Goal: Task Accomplishment & Management: Use online tool/utility

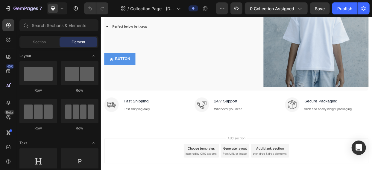
scroll to position [389, 0]
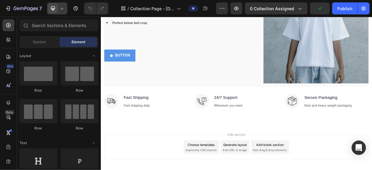
click at [65, 9] on icon at bounding box center [62, 8] width 6 height 6
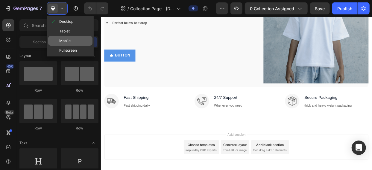
click at [74, 46] on div "Mobile" at bounding box center [70, 51] width 44 height 10
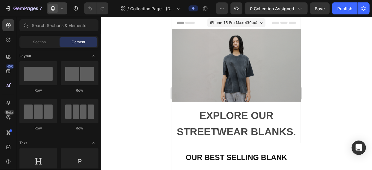
click at [64, 10] on icon at bounding box center [62, 8] width 6 height 6
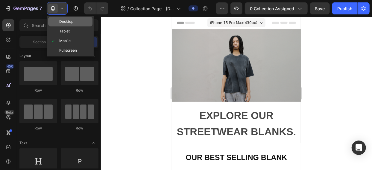
click at [71, 21] on span "Desktop" at bounding box center [66, 22] width 14 height 6
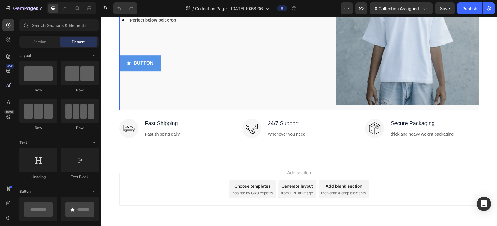
scroll to position [434, 0]
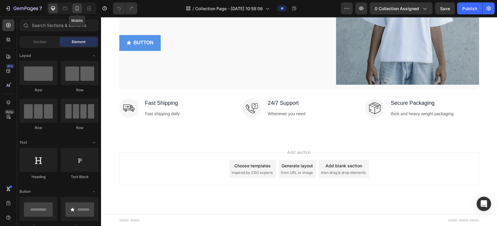
click at [76, 7] on icon at bounding box center [77, 8] width 6 height 6
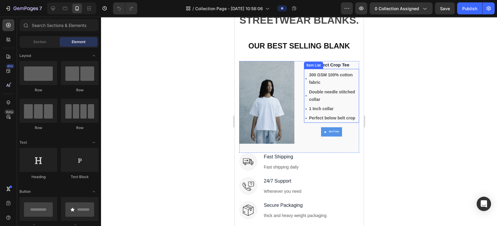
scroll to position [298, 0]
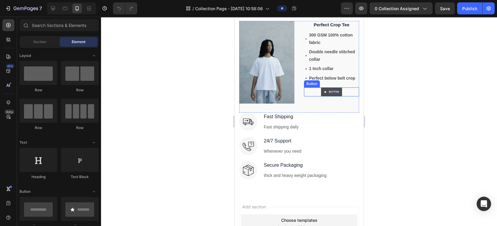
click at [328, 92] on p "BUTTON" at bounding box center [333, 92] width 10 height 4
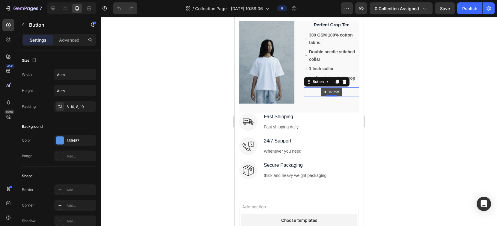
click at [333, 91] on p "BUTTON" at bounding box center [333, 92] width 10 height 4
click at [333, 92] on p "BUTTON" at bounding box center [333, 92] width 10 height 4
click at [372, 97] on div at bounding box center [299, 121] width 396 height 209
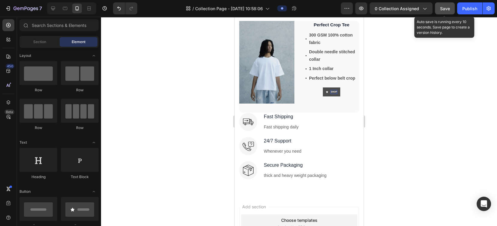
click at [372, 5] on button "Save" at bounding box center [445, 8] width 20 height 12
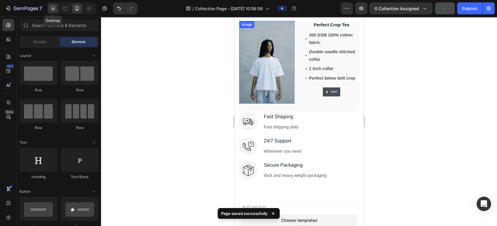
click at [51, 9] on icon at bounding box center [53, 9] width 4 height 4
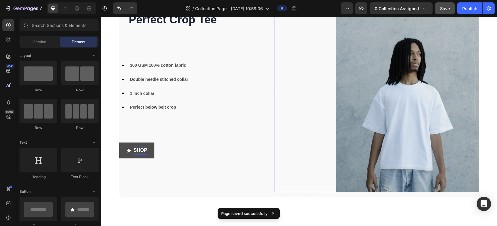
scroll to position [338, 0]
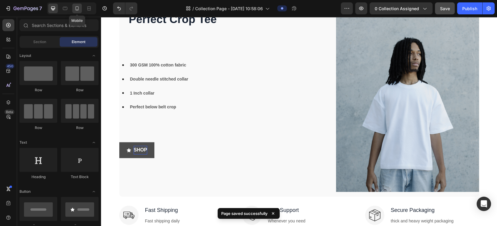
click at [77, 5] on div at bounding box center [77, 9] width 10 height 10
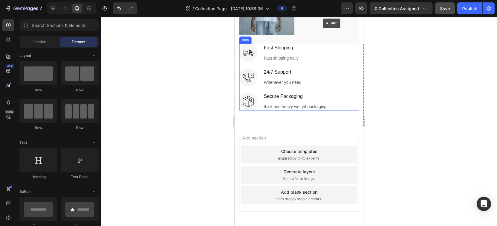
scroll to position [238, 0]
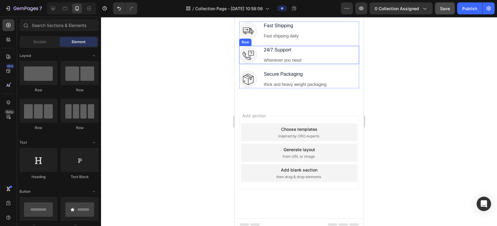
click at [347, 57] on div "Image 24/7 Support Text block Whenever you need Text block Row" at bounding box center [299, 55] width 120 height 18
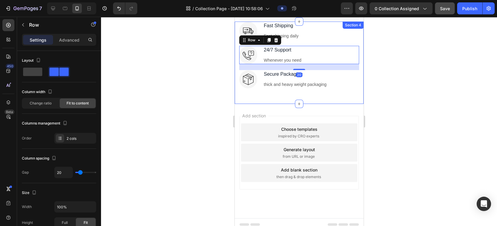
click at [355, 68] on div "Image Fast Shipping Text block Fast shipping daily Text block Row Image 24/7 Su…" at bounding box center [298, 63] width 129 height 82
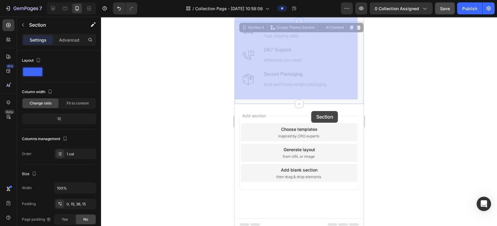
drag, startPoint x: 355, startPoint y: 68, endPoint x: 312, endPoint y: 111, distance: 60.6
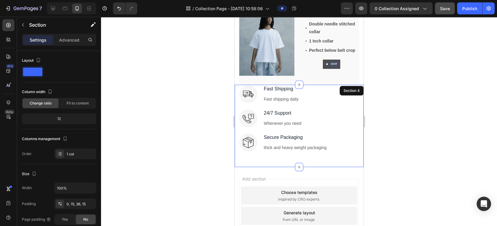
scroll to position [158, 0]
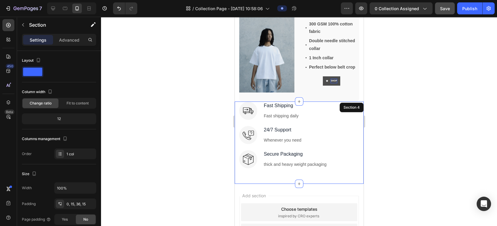
click at [372, 112] on div at bounding box center [299, 121] width 396 height 209
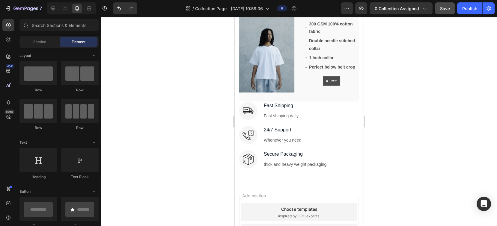
click at [141, 58] on div at bounding box center [299, 121] width 396 height 209
click at [194, 90] on div at bounding box center [299, 121] width 396 height 209
click at [196, 93] on div at bounding box center [299, 121] width 396 height 209
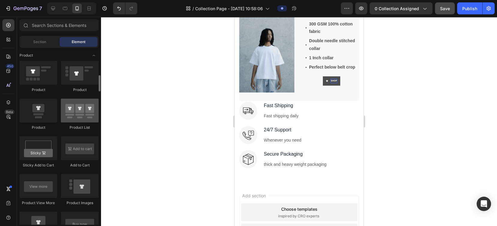
scroll to position [723, 0]
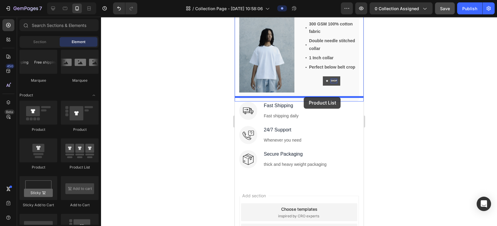
drag, startPoint x: 308, startPoint y: 170, endPoint x: 303, endPoint y: 97, distance: 72.9
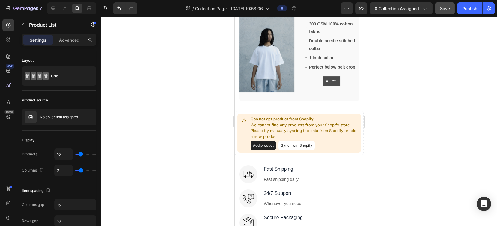
click at [260, 141] on button "Add product" at bounding box center [262, 146] width 25 height 10
click at [296, 141] on button "Sync from Shopify" at bounding box center [296, 146] width 36 height 10
click at [295, 142] on button "Sync from Shopify" at bounding box center [296, 146] width 36 height 10
click at [295, 141] on button "Sync from Shopify" at bounding box center [296, 146] width 36 height 10
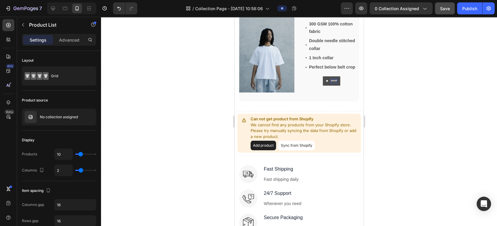
click at [295, 142] on button "Sync from Shopify" at bounding box center [296, 146] width 36 height 10
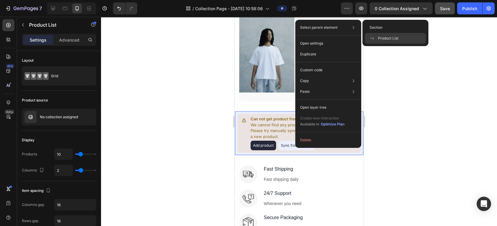
click at [372, 39] on span "Product List" at bounding box center [388, 38] width 20 height 5
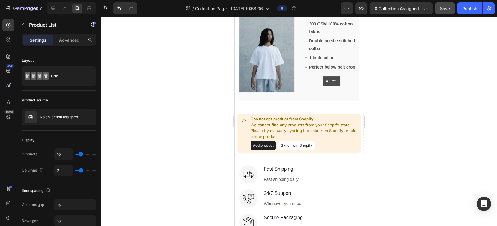
click at [297, 141] on button "Sync from Shopify" at bounding box center [296, 146] width 36 height 10
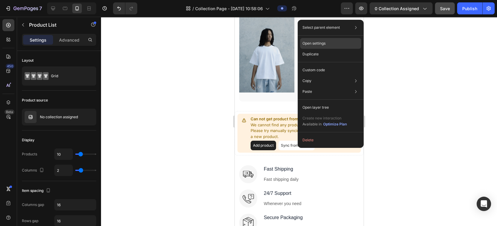
click at [321, 43] on p "Open settings" at bounding box center [313, 43] width 23 height 5
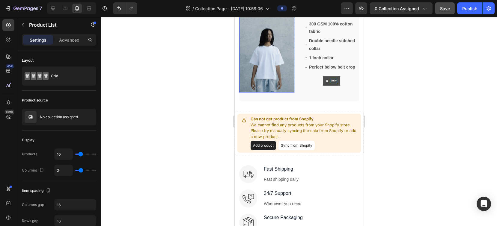
click at [168, 84] on div at bounding box center [299, 121] width 396 height 209
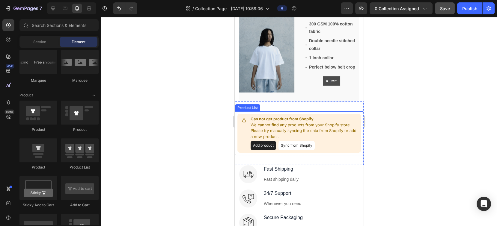
click at [296, 133] on p "We cannot find any products from your Shopify store. Please try manually syncin…" at bounding box center [304, 131] width 108 height 18
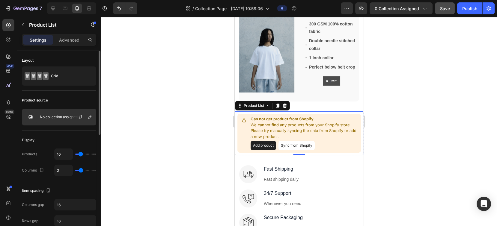
click at [62, 118] on p "No collection assigned" at bounding box center [59, 117] width 38 height 4
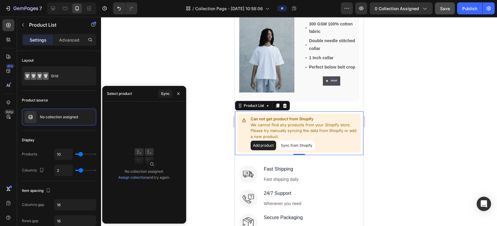
click at [135, 169] on link "Assign collection" at bounding box center [132, 177] width 28 height 4
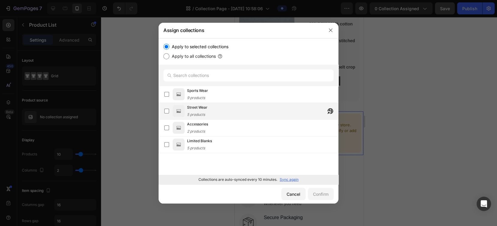
click at [202, 112] on span "5 products" at bounding box center [196, 114] width 18 height 4
click at [313, 169] on div "Confirm" at bounding box center [321, 194] width 16 height 6
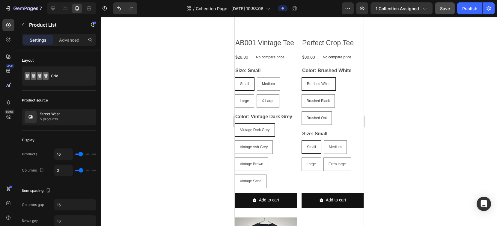
scroll to position [280, 0]
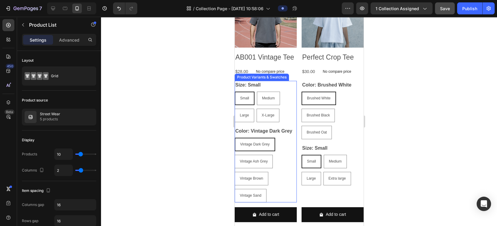
click at [280, 135] on legend "Color: Vintage Dark Grey" at bounding box center [263, 131] width 58 height 8
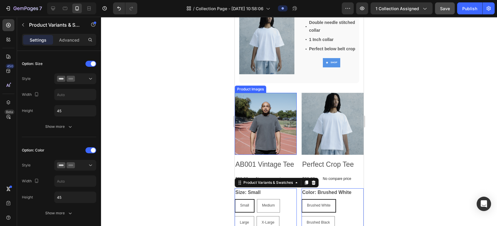
scroll to position [200, 0]
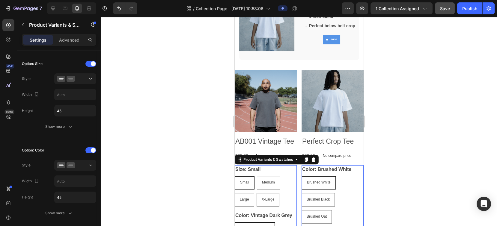
click at [287, 169] on div "Size: Small Small Small Small Medium Medium Medium Large Large Large X-Large X-…" at bounding box center [265, 185] width 62 height 41
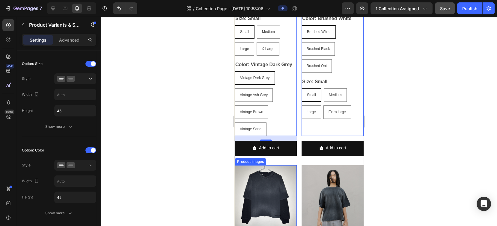
scroll to position [319, 0]
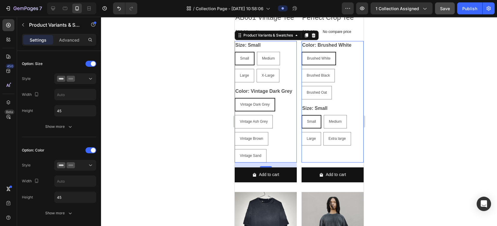
click at [275, 141] on div "Vintage Dark Grey Vintage Dark Grey Vintage Dark Grey Vintage Ash Grey Vintage …" at bounding box center [265, 130] width 62 height 65
click at [314, 38] on div at bounding box center [312, 35] width 7 height 7
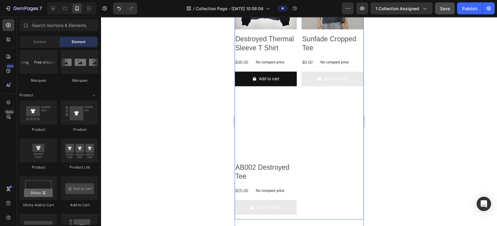
scroll to position [399, 0]
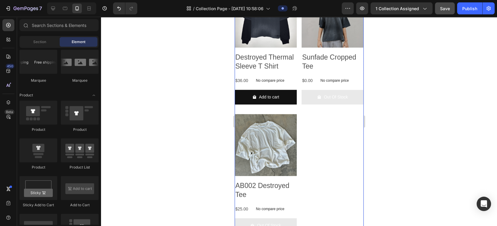
click at [372, 114] on div at bounding box center [299, 121] width 396 height 209
click at [317, 98] on icon "Out Of Stock" at bounding box center [318, 97] width 3 height 4
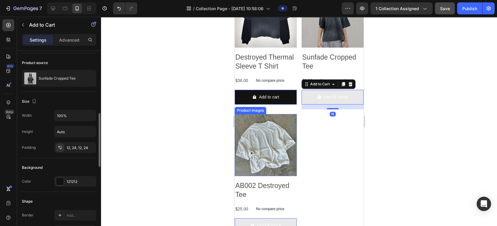
scroll to position [80, 0]
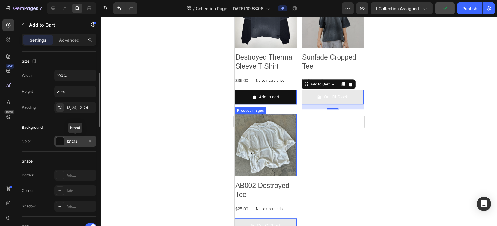
click at [58, 141] on div at bounding box center [60, 142] width 8 height 8
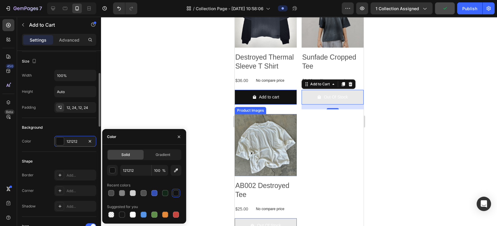
click at [47, 157] on div "Shape" at bounding box center [59, 162] width 74 height 10
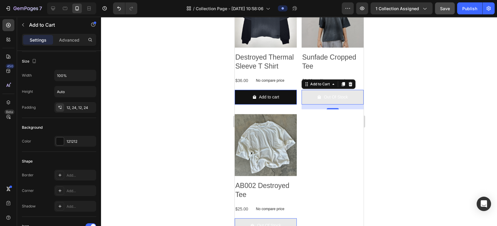
click at [372, 122] on div at bounding box center [299, 121] width 396 height 209
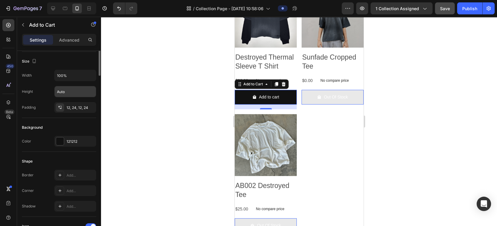
scroll to position [40, 0]
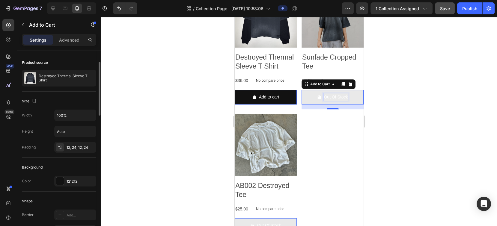
click at [325, 100] on div "Out Of Stock" at bounding box center [335, 96] width 24 height 7
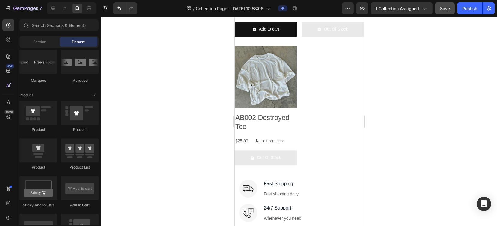
scroll to position [400, 0]
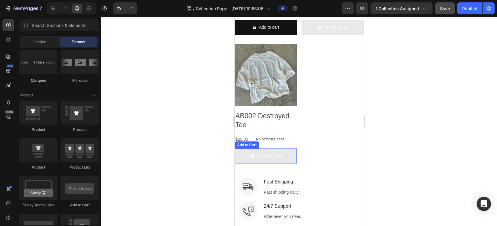
click at [301, 35] on button "Out Of Stock" at bounding box center [332, 27] width 62 height 15
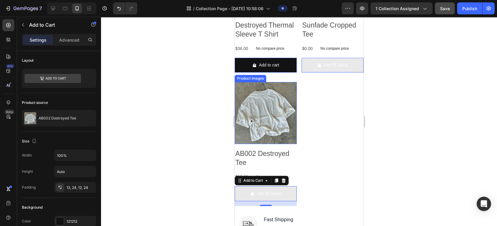
scroll to position [360, 0]
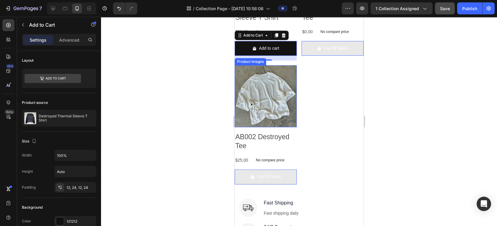
scroll to position [440, 0]
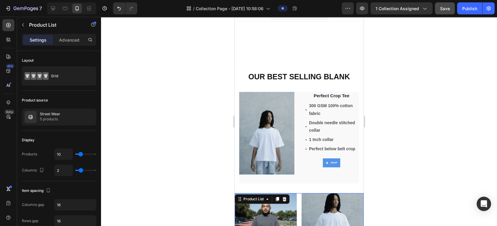
scroll to position [0, 0]
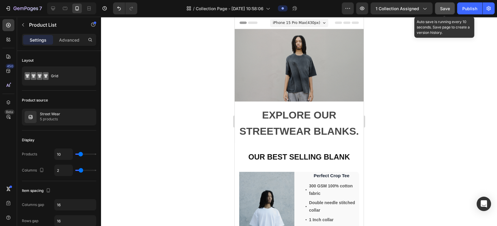
click at [372, 10] on span "Save" at bounding box center [445, 8] width 10 height 5
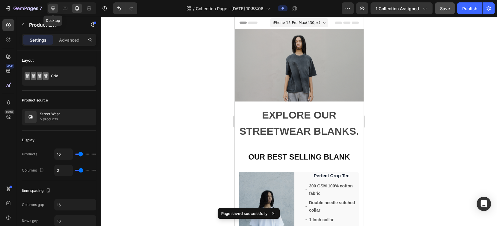
click at [56, 8] on div at bounding box center [53, 9] width 10 height 10
type input "4"
type input "1200"
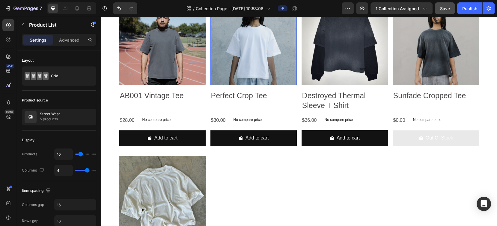
scroll to position [546, 0]
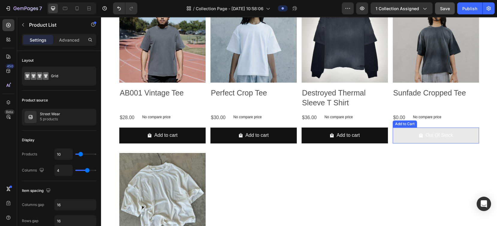
click at [372, 134] on button "Out Of Stock" at bounding box center [435, 136] width 86 height 16
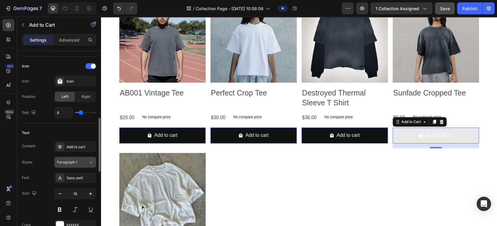
scroll to position [321, 0]
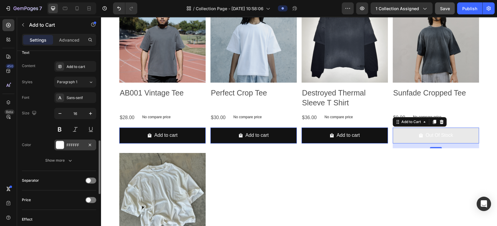
click at [65, 141] on div "FFFFFF" at bounding box center [75, 145] width 42 height 11
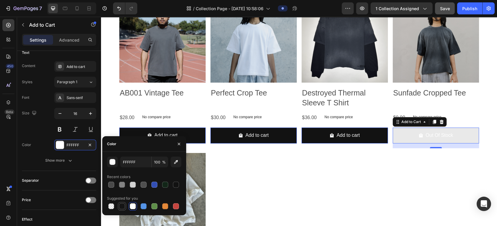
click at [122, 169] on div at bounding box center [122, 206] width 6 height 6
click at [111, 169] on div at bounding box center [111, 206] width 6 height 6
type input "000000"
type input "0"
click at [125, 169] on div at bounding box center [121, 206] width 7 height 7
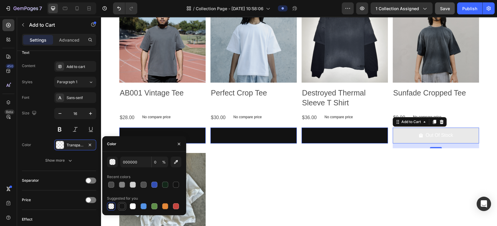
type input "151515"
type input "100"
click at [177, 169] on div at bounding box center [176, 185] width 6 height 6
type input "121212"
click at [28, 130] on div "Size 16" at bounding box center [59, 121] width 74 height 27
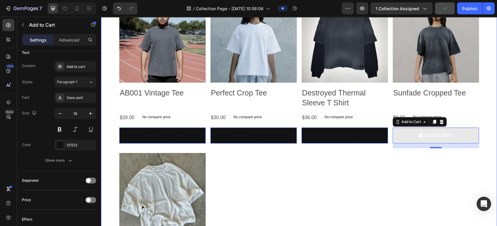
click at [320, 169] on div "Product Images AB001 Vintage Tee Product Title $28.00 Product Price Product Pri…" at bounding box center [299, 145] width 360 height 299
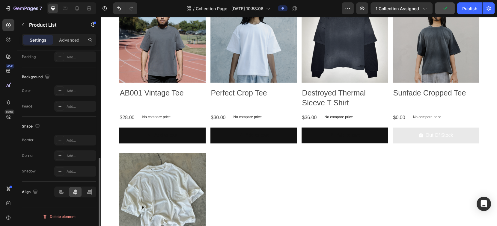
scroll to position [0, 0]
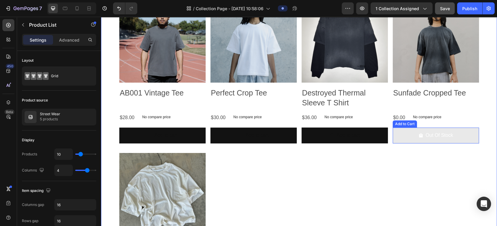
click at [372, 136] on div "Out Of Stock" at bounding box center [435, 135] width 35 height 9
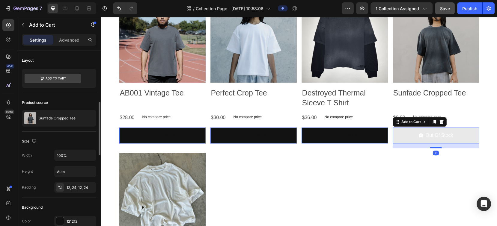
scroll to position [80, 0]
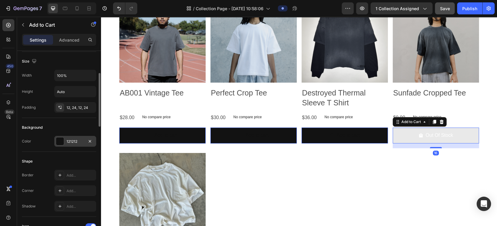
click at [77, 139] on div "121212" at bounding box center [75, 141] width 17 height 5
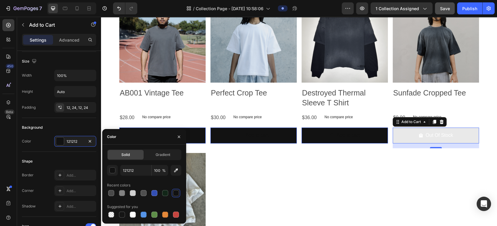
click at [134, 156] on div "Solid" at bounding box center [126, 155] width 36 height 10
click at [108, 169] on div at bounding box center [111, 193] width 6 height 6
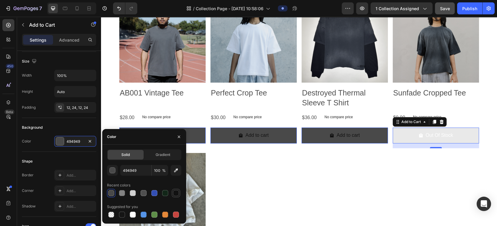
click at [176, 169] on div at bounding box center [175, 193] width 7 height 7
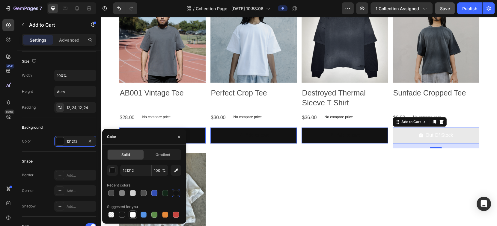
click at [129, 169] on div at bounding box center [133, 215] width 8 height 8
type input "FFFFFF"
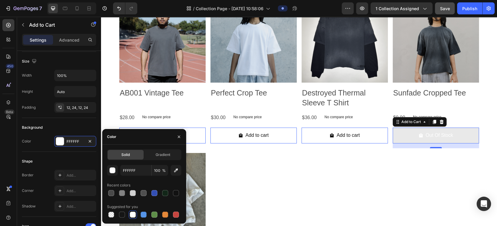
click at [153, 135] on div "Color" at bounding box center [144, 137] width 84 height 16
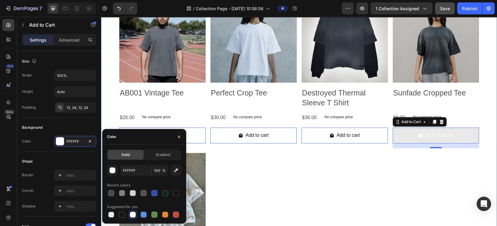
click at [371, 149] on div "Product Images AB001 Vintage Tee Product Title $28.00 Product Price Product Pri…" at bounding box center [299, 145] width 360 height 299
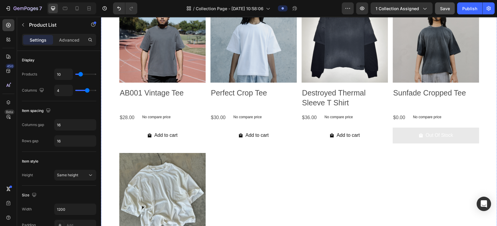
scroll to position [0, 0]
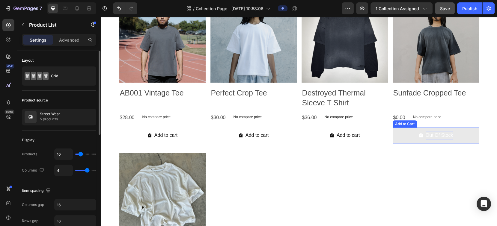
click at [372, 134] on div "Out Of Stock" at bounding box center [439, 135] width 28 height 9
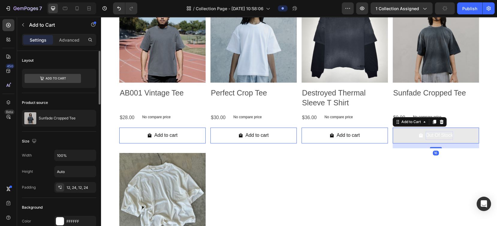
click at [372, 135] on div "Out Of Stock" at bounding box center [439, 135] width 28 height 9
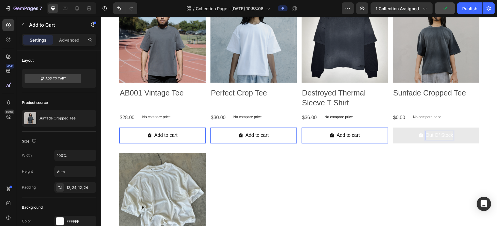
click at [372, 133] on p "Out Of Stock" at bounding box center [439, 135] width 28 height 9
drag, startPoint x: 446, startPoint y: 134, endPoint x: 413, endPoint y: 135, distance: 33.6
click at [372, 135] on button "Out Of Stock" at bounding box center [435, 136] width 86 height 16
click at [372, 165] on div "Product Images AB001 Vintage Tee Product Title $28.00 Product Price Product Pri…" at bounding box center [299, 145] width 360 height 299
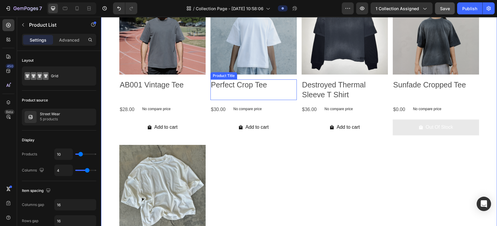
scroll to position [546, 0]
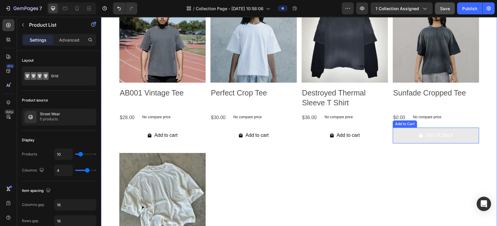
click at [372, 138] on button "Out Of Stock" at bounding box center [435, 136] width 86 height 16
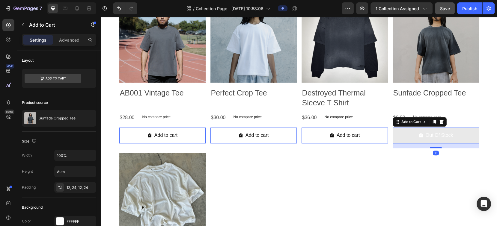
click at [240, 168] on div "Product Images AB001 Vintage Tee Product Title $28.00 Product Price Product Pri…" at bounding box center [299, 145] width 360 height 299
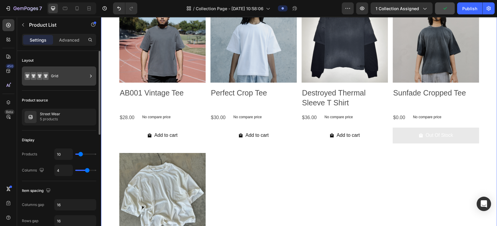
click at [62, 75] on div "Grid" at bounding box center [69, 76] width 37 height 14
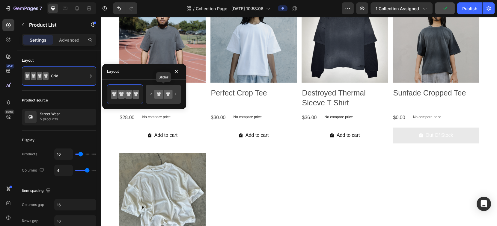
click at [176, 95] on icon at bounding box center [163, 94] width 28 height 12
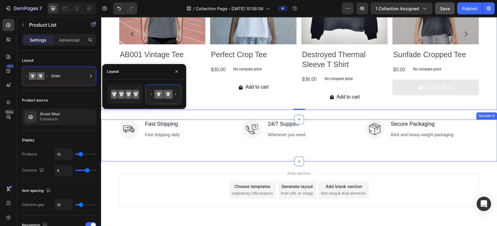
scroll to position [585, 0]
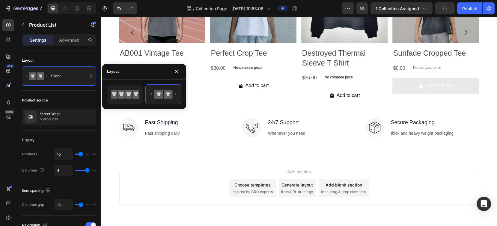
click at [372, 169] on div "Add section Choose templates inspired by CRO experts Generate layout from URL o…" at bounding box center [299, 188] width 360 height 33
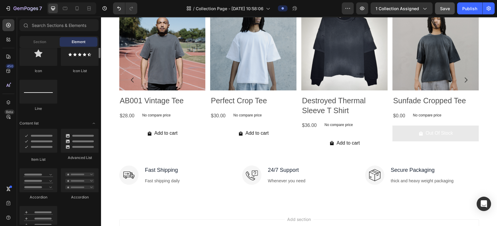
scroll to position [365, 0]
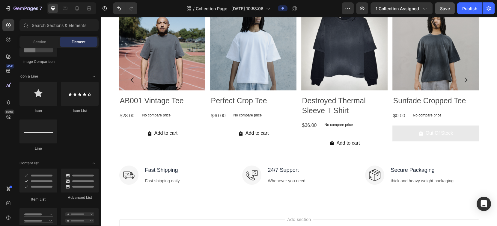
click at [206, 144] on div "Add to cart Add to Cart" at bounding box center [162, 136] width 86 height 21
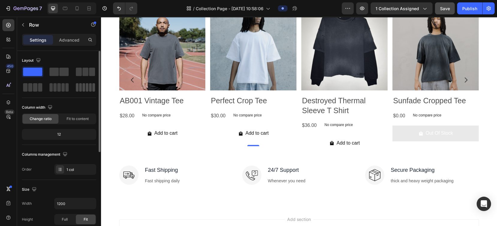
click at [87, 88] on span at bounding box center [87, 87] width 3 height 8
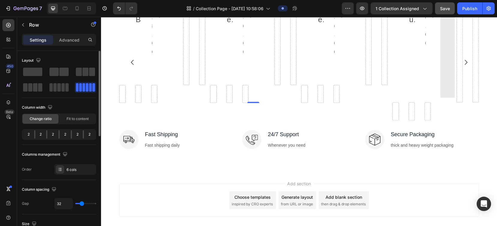
scroll to position [520, 0]
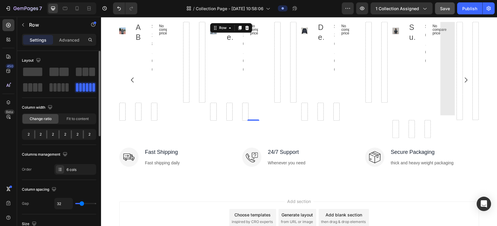
click at [82, 84] on span at bounding box center [83, 87] width 3 height 8
click at [34, 70] on span at bounding box center [32, 72] width 19 height 8
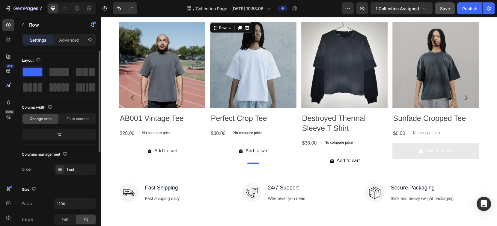
scroll to position [538, 0]
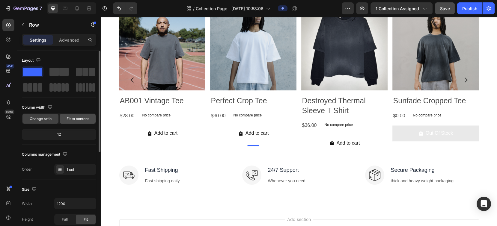
click at [70, 118] on span "Fit to content" at bounding box center [78, 118] width 22 height 5
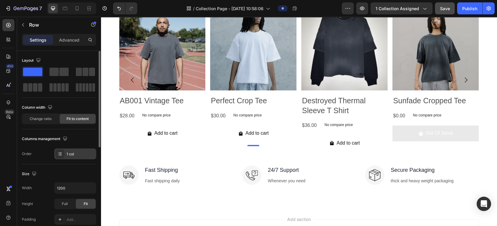
click at [76, 157] on div "1 col" at bounding box center [75, 154] width 42 height 11
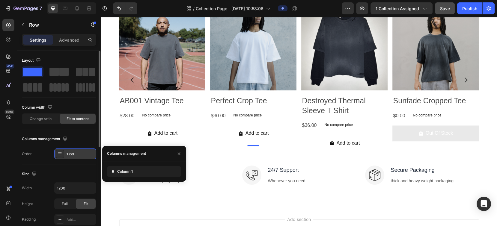
click at [76, 157] on div "1 col" at bounding box center [75, 154] width 42 height 11
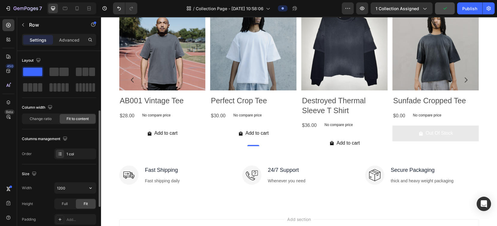
scroll to position [40, 0]
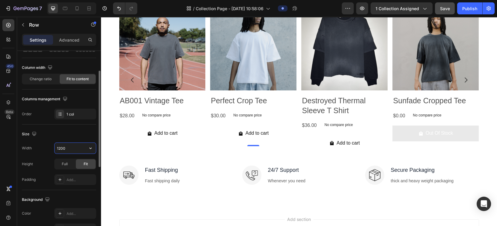
click at [80, 147] on input "1200" at bounding box center [75, 148] width 41 height 11
click at [92, 146] on icon "button" at bounding box center [90, 148] width 6 height 6
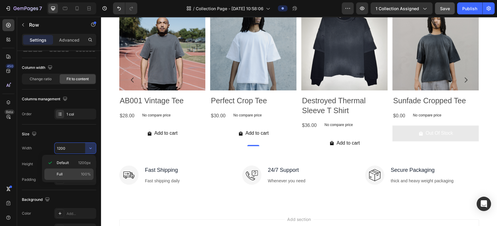
click at [69, 169] on p "Full 100%" at bounding box center [74, 174] width 34 height 5
type input "100%"
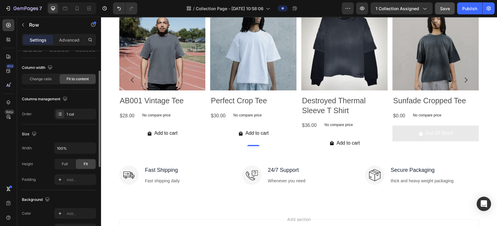
click at [76, 130] on div "Size" at bounding box center [59, 134] width 74 height 10
click at [67, 165] on span "Full" at bounding box center [65, 163] width 6 height 5
click at [83, 165] on div "Fit" at bounding box center [86, 164] width 20 height 10
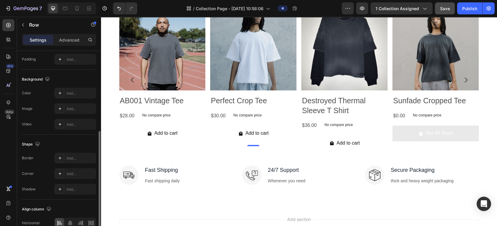
scroll to position [191, 0]
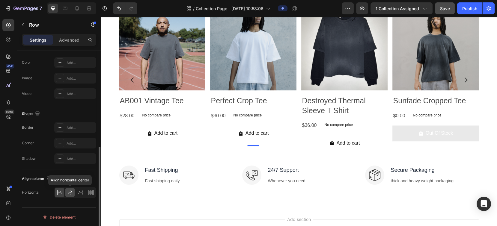
click at [70, 169] on icon at bounding box center [70, 193] width 6 height 6
click at [58, 167] on div "Shape Border Add... Corner Add... Shadow Add..." at bounding box center [59, 136] width 74 height 65
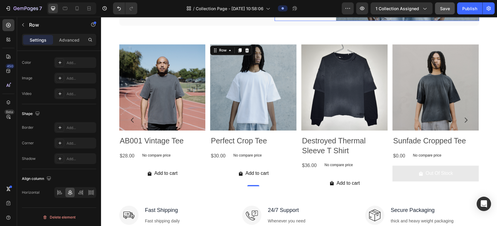
scroll to position [498, 0]
click at [206, 151] on div "$30.00 Product Price Product Price No compare price Product Price Row" at bounding box center [162, 156] width 86 height 10
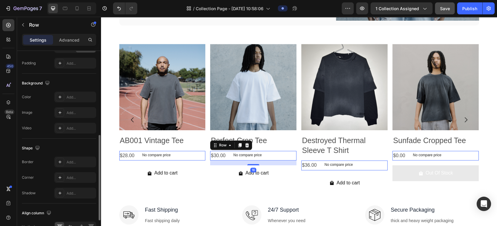
scroll to position [191, 0]
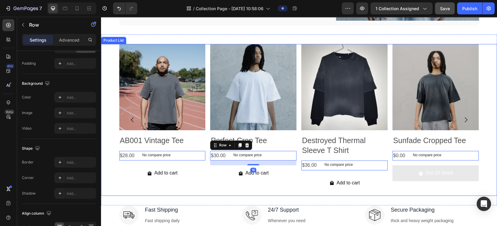
click at [297, 169] on div "Product Images AB001 Vintage Tee Product Title $28.00 Product Price Product Pri…" at bounding box center [299, 120] width 360 height 152
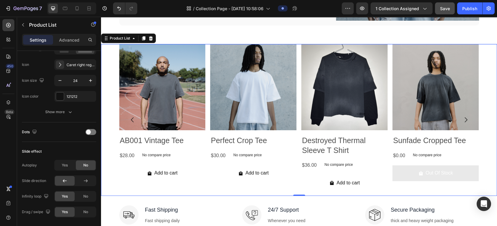
scroll to position [0, 0]
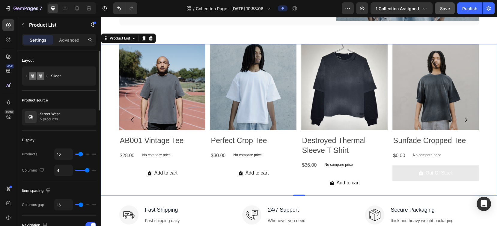
type input "22"
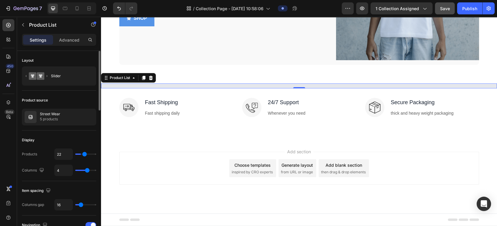
type input "24"
type input "26"
type input "28"
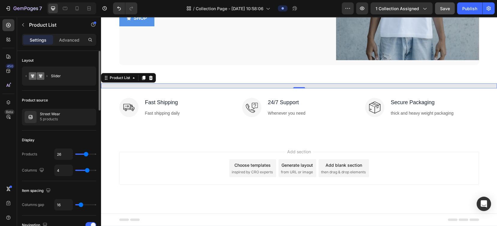
type input "28"
type input "29"
type input "30"
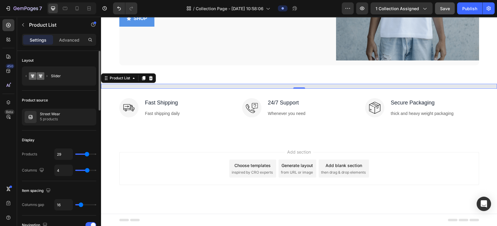
type input "30"
type input "31"
type input "35"
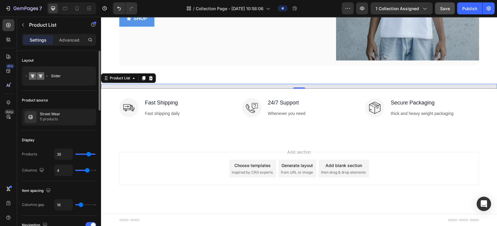
type input "47"
type input "50"
drag, startPoint x: 82, startPoint y: 154, endPoint x: 99, endPoint y: 156, distance: 17.1
type input "50"
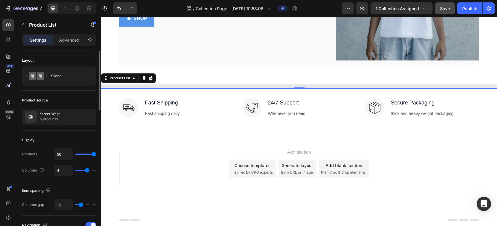
click at [96, 155] on input "range" at bounding box center [85, 154] width 21 height 1
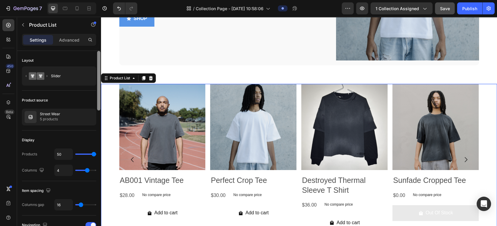
scroll to position [498, 0]
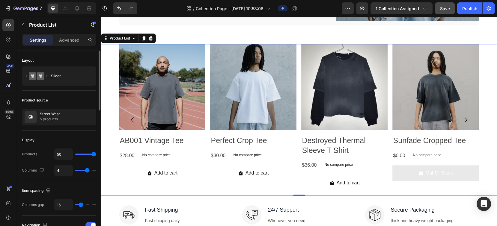
type input "41"
type input "21"
drag, startPoint x: 93, startPoint y: 154, endPoint x: 84, endPoint y: 157, distance: 9.4
type input "21"
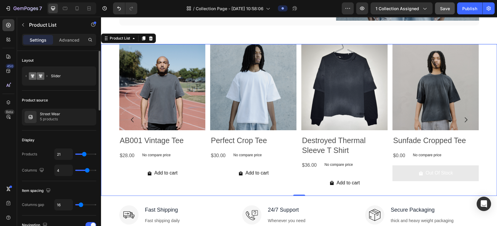
click at [84, 155] on input "range" at bounding box center [85, 154] width 21 height 1
type input "6"
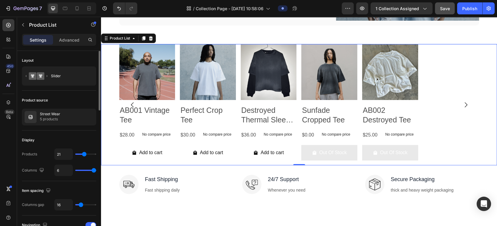
drag, startPoint x: 87, startPoint y: 170, endPoint x: 7, endPoint y: 153, distance: 82.4
type input "6"
click at [96, 169] on input "range" at bounding box center [85, 170] width 21 height 1
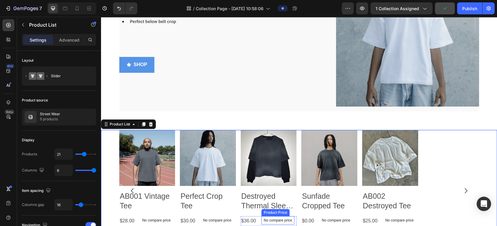
scroll to position [458, 0]
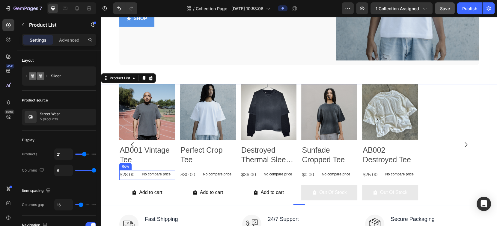
click at [135, 169] on div "$28.00 Product Price Product Price No compare price Product Price Row" at bounding box center [147, 175] width 56 height 10
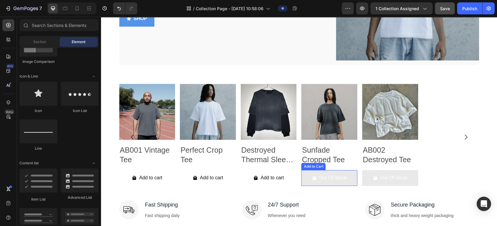
click at [345, 169] on button "Out Of Stock" at bounding box center [329, 178] width 56 height 16
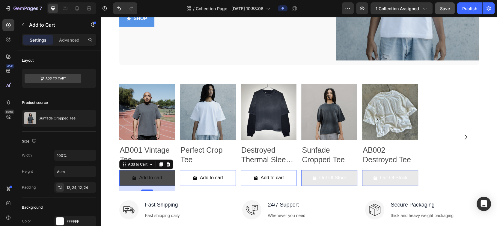
click at [119, 169] on button "Add to cart" at bounding box center [147, 178] width 56 height 16
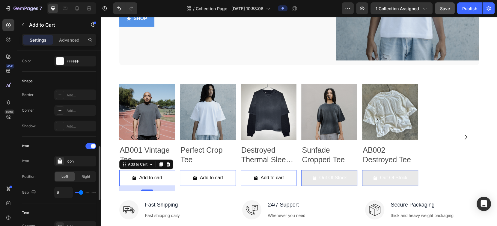
scroll to position [200, 0]
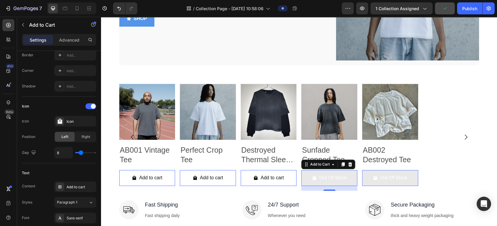
click at [308, 169] on button "Out Of Stock" at bounding box center [329, 178] width 56 height 16
click at [307, 169] on button "Out Of Stock" at bounding box center [329, 178] width 56 height 16
click at [347, 169] on div "Out Of Stock" at bounding box center [333, 178] width 28 height 9
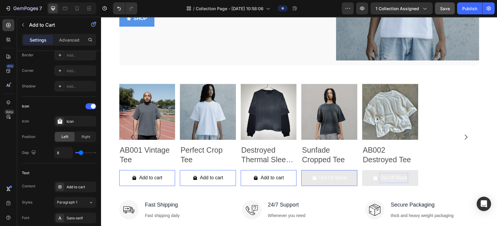
click at [351, 169] on button "Out Of Stock" at bounding box center [329, 178] width 56 height 16
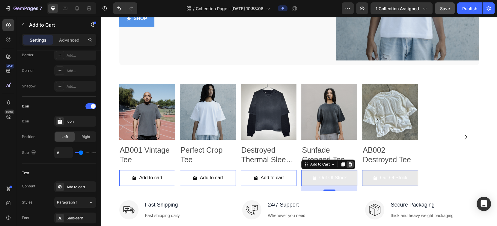
click at [101, 17] on icon at bounding box center [101, 17] width 0 height 0
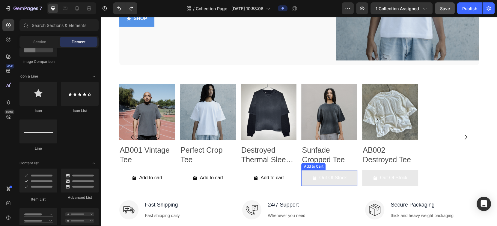
click at [314, 169] on div "Out Of Stock" at bounding box center [329, 178] width 35 height 9
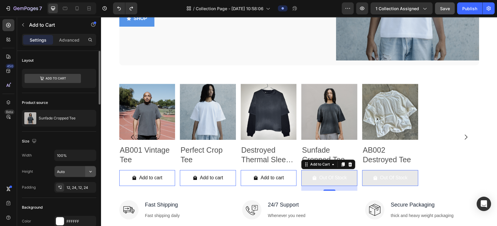
click at [93, 169] on icon "button" at bounding box center [90, 172] width 6 height 6
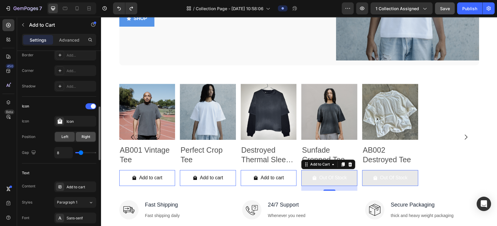
click at [88, 135] on span "Right" at bounding box center [85, 136] width 9 height 5
click at [68, 135] on span "Left" at bounding box center [64, 136] width 7 height 5
click at [82, 137] on span "Right" at bounding box center [85, 136] width 9 height 5
click at [63, 135] on span "Left" at bounding box center [64, 136] width 7 height 5
type input "9"
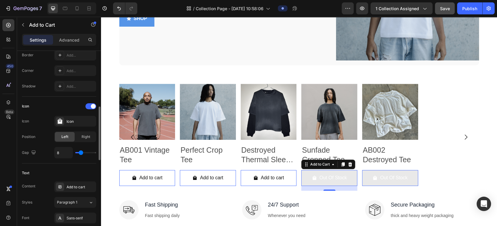
type input "9"
type input "10"
type input "11"
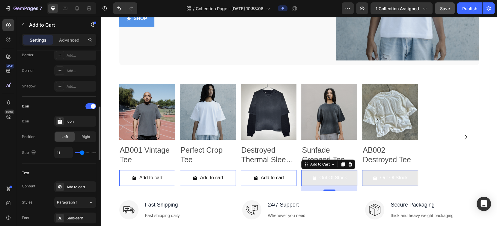
type input "19"
type input "22"
type input "23"
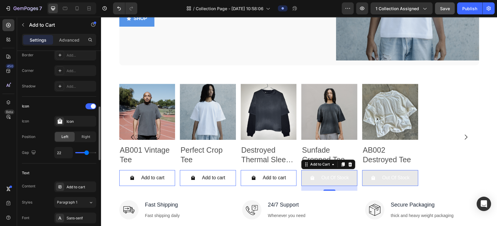
type input "23"
type input "24"
type input "25"
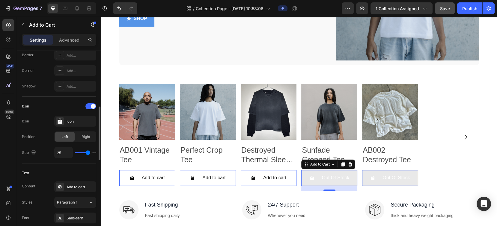
type input "26"
type input "27"
type input "28"
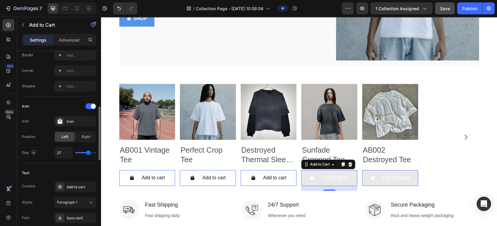
type input "28"
type input "29"
type input "30"
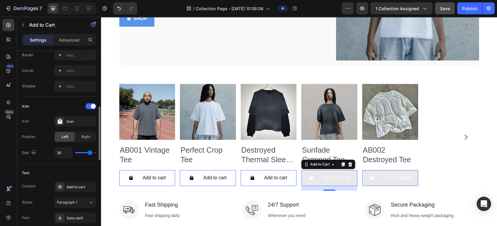
type input "31"
type input "32"
type input "33"
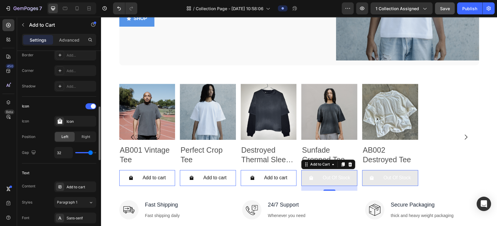
type input "33"
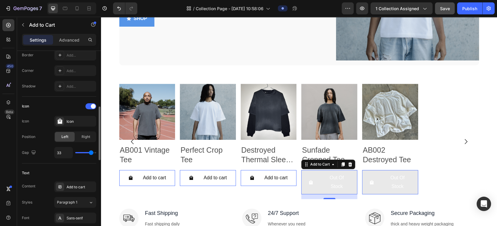
type input "29"
type input "18"
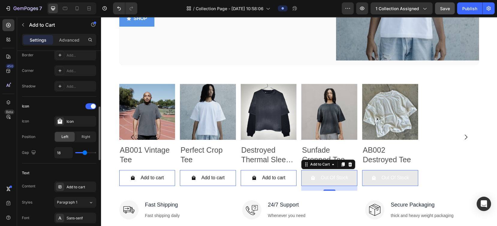
type input "17"
type input "16"
type input "15"
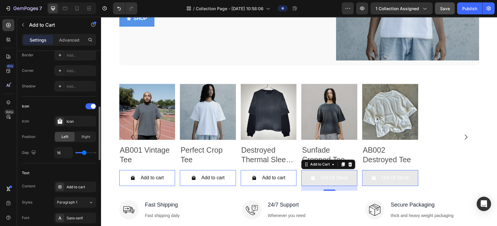
type input "15"
type input "14"
type input "13"
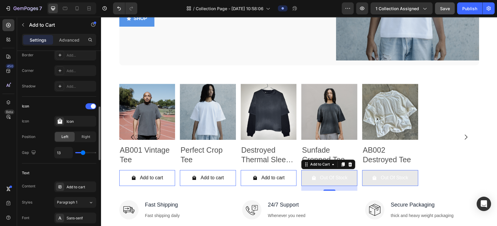
type input "12"
type input "11"
type input "10"
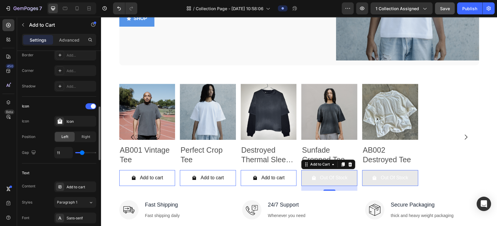
type input "10"
type input "4"
type input "1"
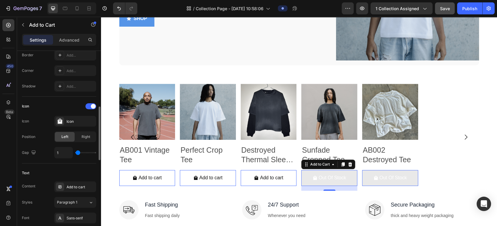
type input "0"
type input "1"
type input "6"
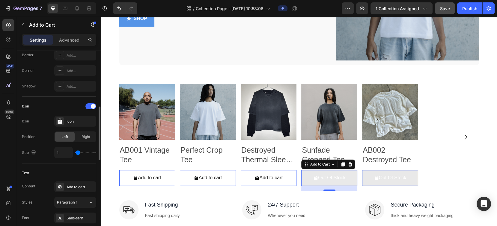
type input "6"
type input "8"
click at [81, 153] on input "range" at bounding box center [85, 152] width 21 height 1
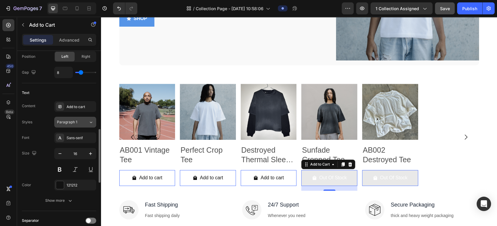
scroll to position [321, 0]
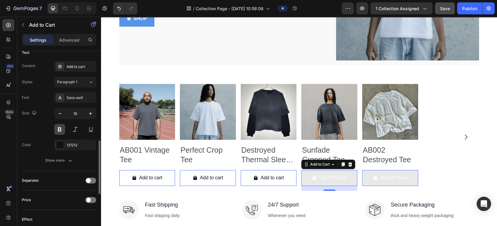
click at [62, 130] on button at bounding box center [59, 129] width 11 height 11
click at [66, 160] on div "Show more" at bounding box center [59, 161] width 28 height 6
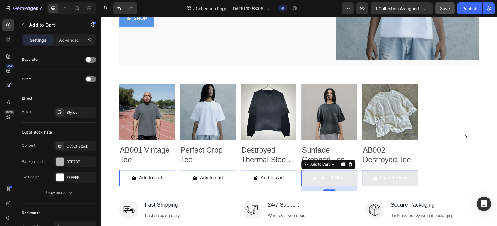
scroll to position [561, 0]
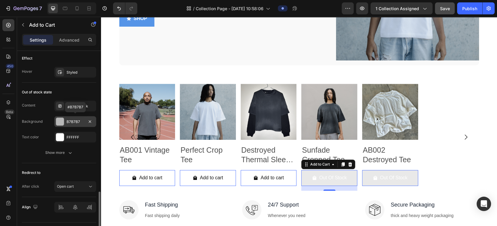
click at [67, 119] on div "B7B7B7" at bounding box center [75, 121] width 17 height 5
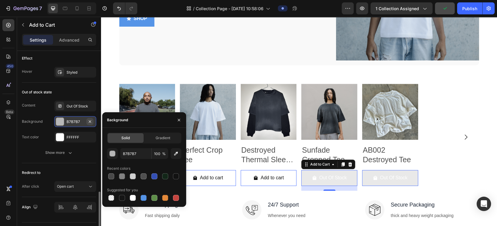
click at [90, 119] on icon "button" at bounding box center [89, 121] width 5 height 5
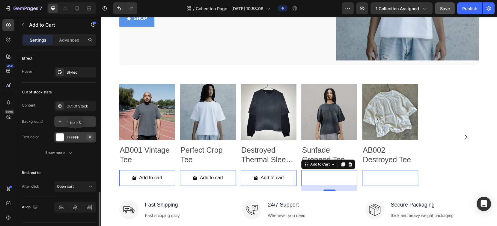
click at [90, 136] on icon "button" at bounding box center [90, 137] width 2 height 2
click at [73, 135] on div "Add..." at bounding box center [81, 137] width 28 height 5
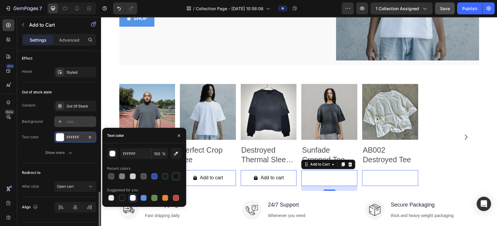
click at [176, 169] on div at bounding box center [176, 176] width 6 height 6
type input "121212"
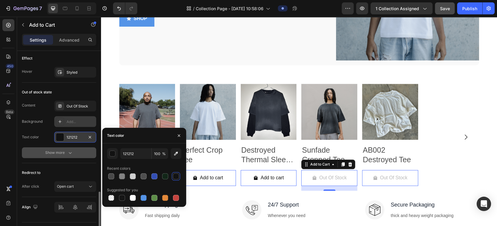
click at [57, 150] on div "Show more" at bounding box center [59, 153] width 28 height 6
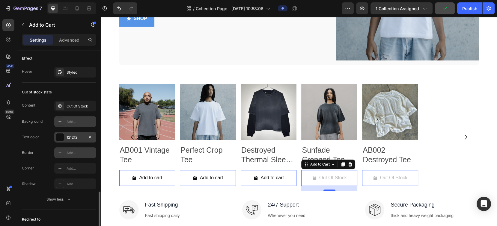
click at [63, 153] on div at bounding box center [60, 153] width 8 height 8
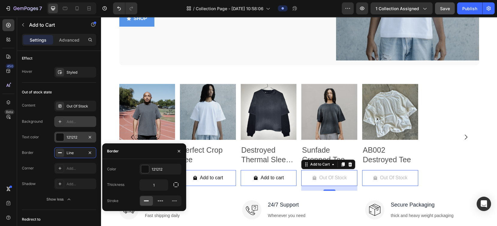
click at [160, 149] on div "Border" at bounding box center [144, 152] width 84 height 16
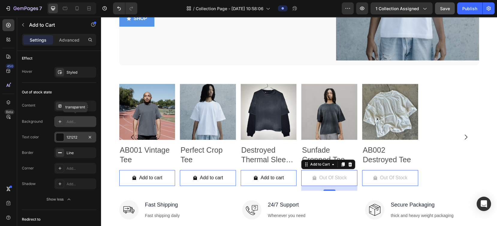
click at [76, 120] on div "Add..." at bounding box center [81, 121] width 28 height 5
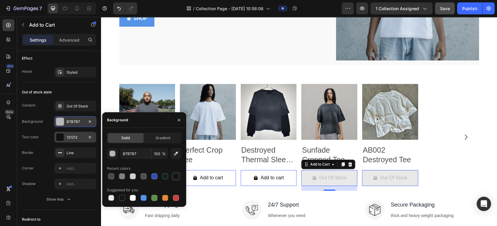
click at [175, 169] on div at bounding box center [176, 176] width 6 height 6
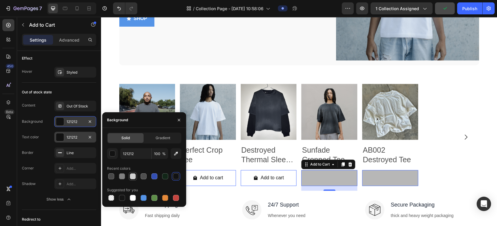
click at [131, 169] on div at bounding box center [133, 176] width 6 height 6
type input "D1D1D1"
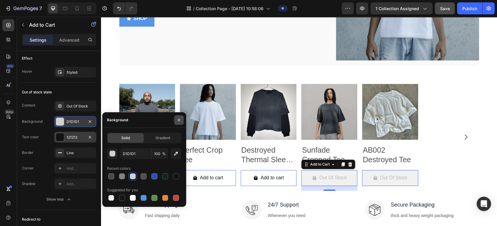
click at [179, 120] on icon "button" at bounding box center [179, 120] width 2 height 2
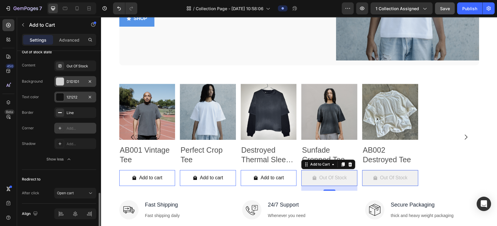
scroll to position [621, 0]
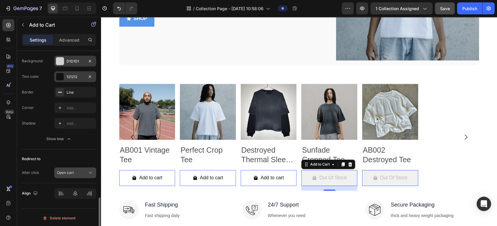
click at [81, 169] on div "Open cart" at bounding box center [72, 172] width 31 height 5
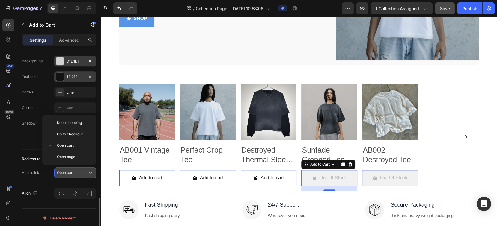
click at [81, 169] on div "Open cart" at bounding box center [72, 172] width 31 height 5
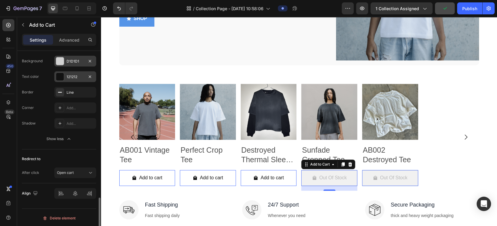
click at [92, 154] on div "Redirect to" at bounding box center [59, 159] width 74 height 10
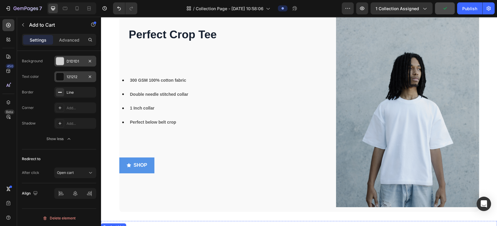
scroll to position [298, 0]
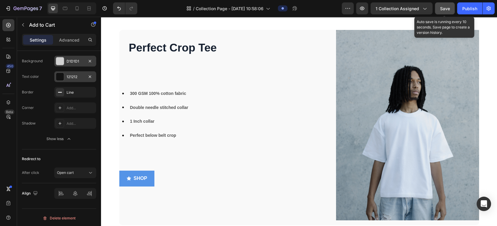
click at [372, 7] on span "Save" at bounding box center [445, 8] width 10 height 5
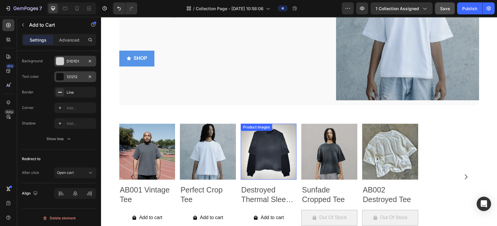
scroll to position [498, 0]
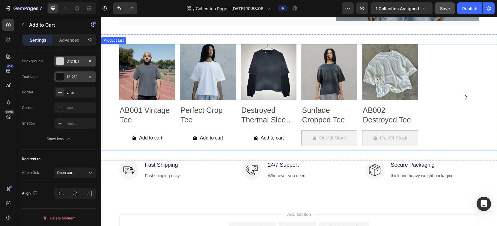
click at [372, 93] on div "Product Images AB001 Vintage Tee Product Title Add to cart Add to Cart Row Prod…" at bounding box center [299, 97] width 360 height 107
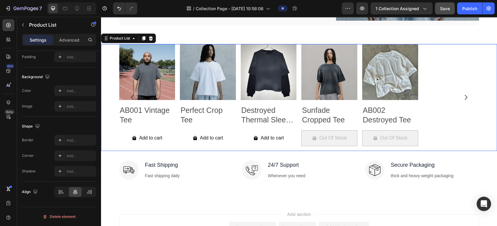
scroll to position [0, 0]
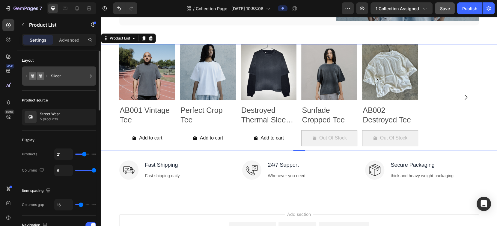
click at [92, 72] on div at bounding box center [91, 76] width 6 height 19
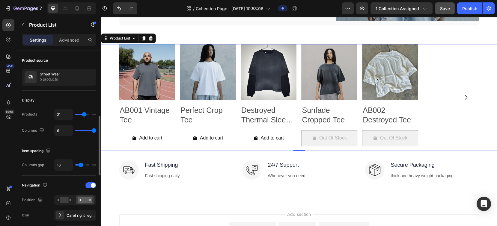
scroll to position [80, 0]
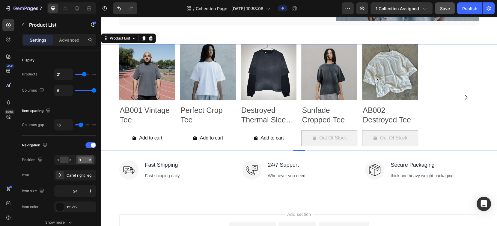
drag, startPoint x: 93, startPoint y: 90, endPoint x: 100, endPoint y: 92, distance: 7.1
click at [96, 91] on input "range" at bounding box center [85, 90] width 21 height 1
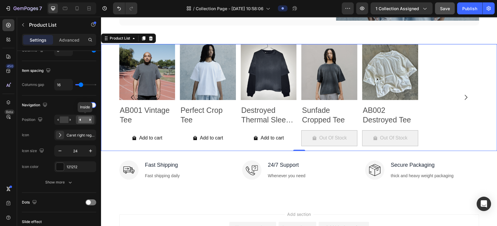
click at [83, 118] on rect at bounding box center [85, 120] width 14 height 7
click at [63, 117] on rect at bounding box center [64, 120] width 9 height 7
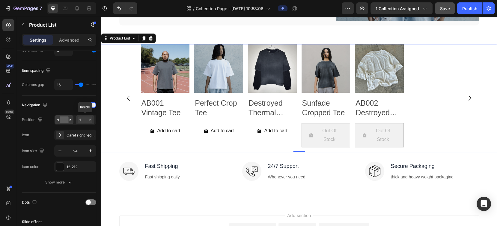
click at [83, 117] on rect at bounding box center [85, 120] width 14 height 7
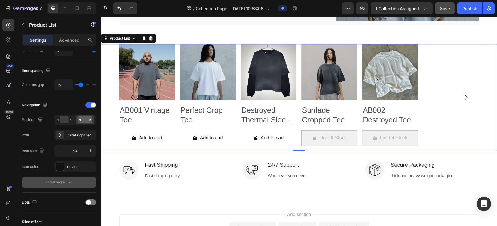
click at [62, 169] on div "Show more" at bounding box center [59, 182] width 28 height 6
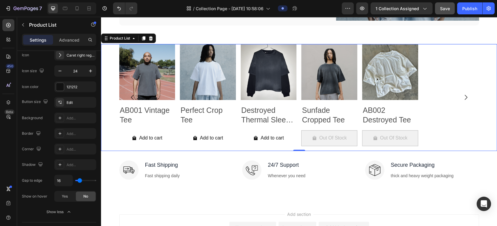
scroll to position [240, 0]
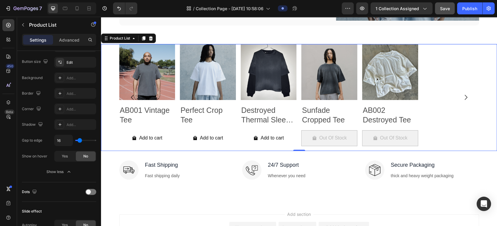
click at [84, 155] on span "No" at bounding box center [85, 156] width 5 height 5
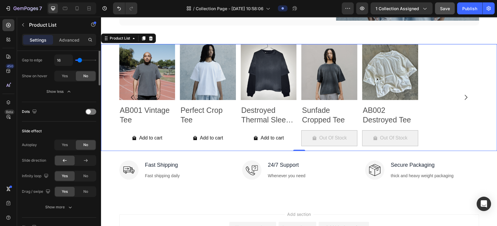
scroll to position [81, 0]
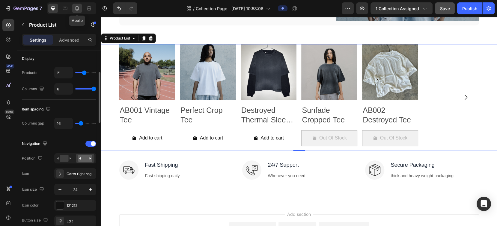
click at [76, 8] on icon at bounding box center [77, 8] width 6 height 6
type input "2"
type input "100%"
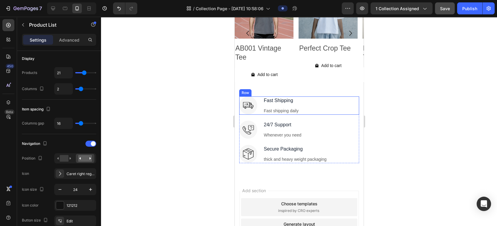
scroll to position [207, 0]
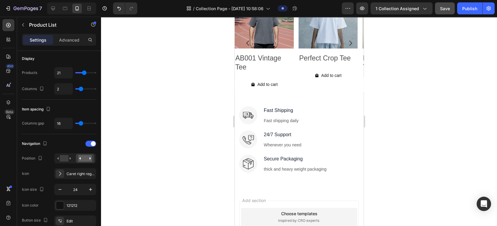
click at [295, 75] on div "Product Images AB001 Vintage Tee Product Title Add to cart Add to Cart Row Prod…" at bounding box center [298, 43] width 129 height 107
click at [262, 68] on h2 "AB001 Vintage Tee" at bounding box center [263, 62] width 59 height 19
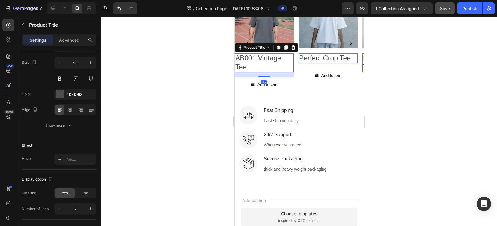
scroll to position [0, 0]
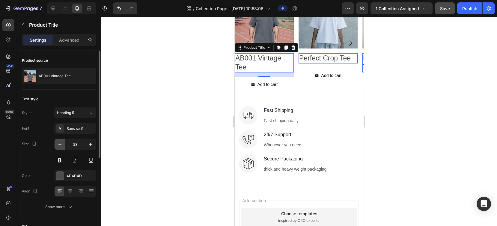
click at [60, 143] on icon "button" at bounding box center [60, 144] width 6 height 6
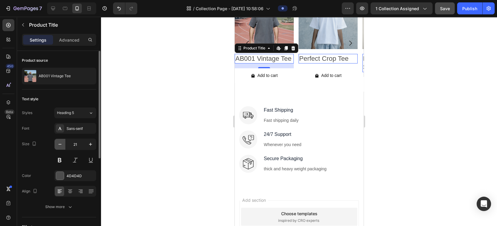
scroll to position [206, 0]
click at [60, 144] on icon "button" at bounding box center [60, 144] width 6 height 6
type input "20"
click at [85, 95] on div "Text style" at bounding box center [59, 99] width 74 height 10
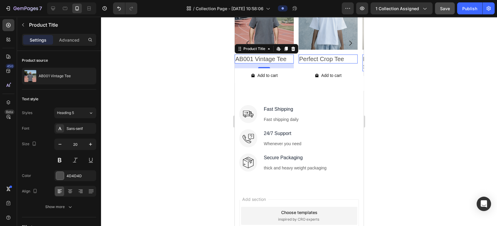
click at [226, 60] on div at bounding box center [299, 121] width 396 height 209
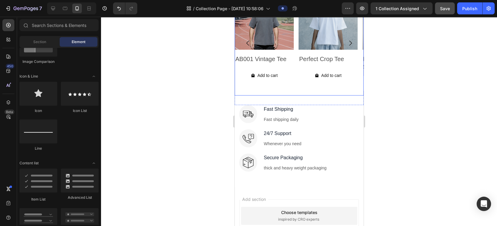
click at [297, 85] on div "Product Images AB001 Vintage Tee Product Title Add to cart Add to Cart Row Prod…" at bounding box center [298, 43] width 129 height 105
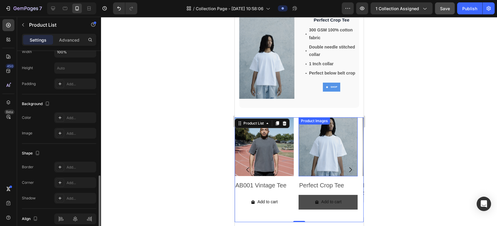
scroll to position [126, 0]
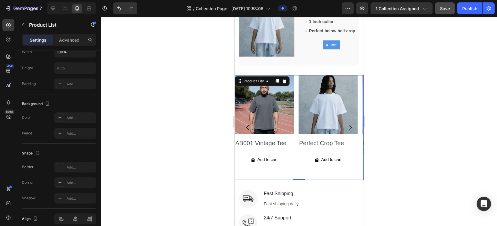
click at [346, 124] on icon "Carousel Next Arrow" at bounding box center [349, 127] width 7 height 7
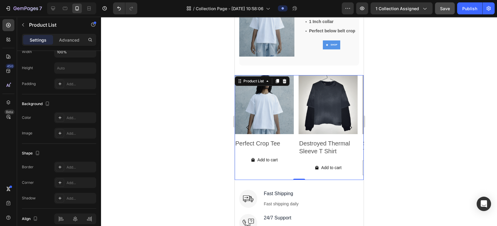
click at [349, 125] on icon "Carousel Next Arrow" at bounding box center [350, 127] width 3 height 5
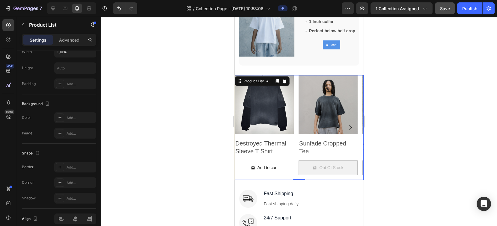
click at [166, 143] on h2 "Destroyed Thermal Sleeve T Shirt" at bounding box center [136, 143] width 59 height 9
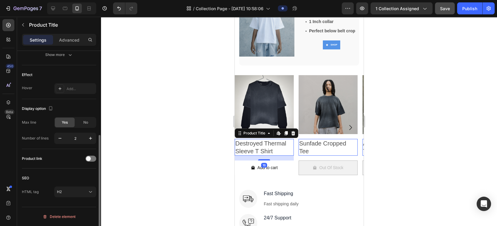
scroll to position [0, 0]
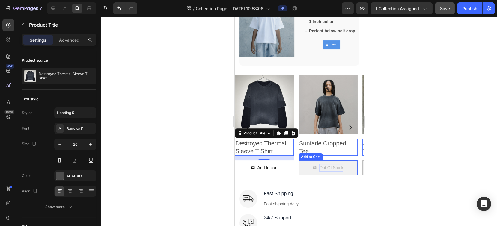
click at [334, 164] on div "Out Of Stock" at bounding box center [331, 167] width 24 height 7
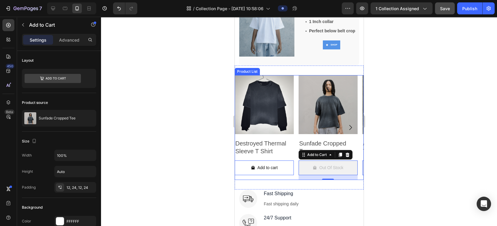
click at [346, 124] on icon "Carousel Next Arrow" at bounding box center [349, 127] width 7 height 7
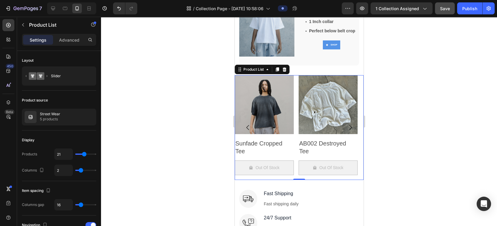
click at [346, 124] on icon "Carousel Next Arrow" at bounding box center [349, 127] width 7 height 7
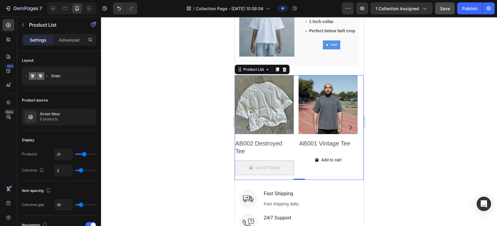
click at [346, 124] on icon "Carousel Next Arrow" at bounding box center [349, 127] width 7 height 7
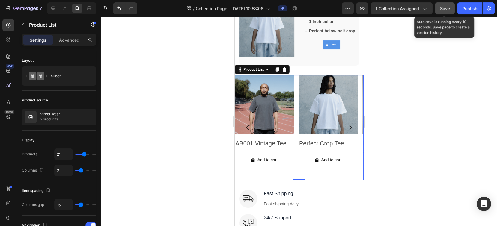
click at [372, 8] on span "Save" at bounding box center [445, 8] width 10 height 5
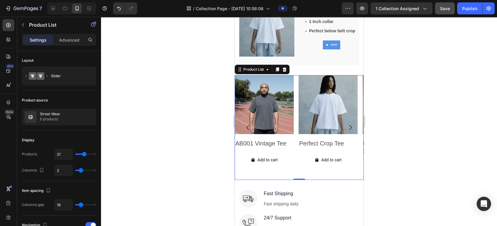
click at [346, 124] on icon "Carousel Next Arrow" at bounding box center [349, 127] width 7 height 7
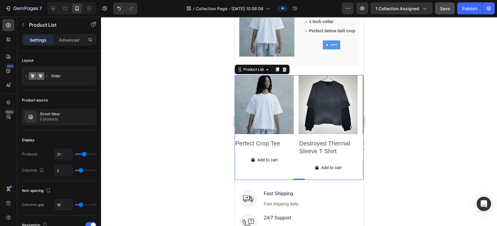
click at [346, 124] on icon "Carousel Next Arrow" at bounding box center [349, 127] width 7 height 7
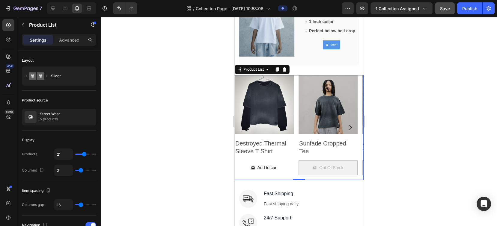
click at [346, 124] on icon "Carousel Next Arrow" at bounding box center [349, 127] width 7 height 7
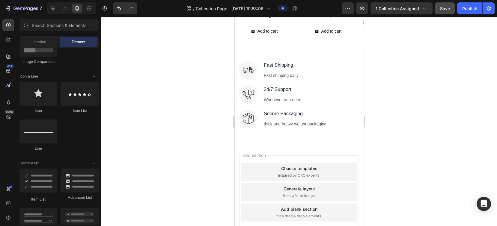
scroll to position [300, 0]
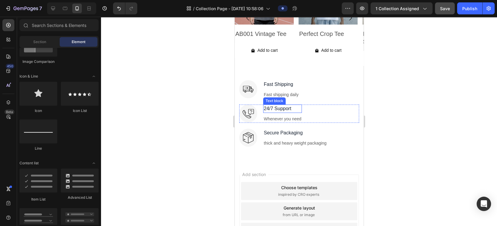
click at [296, 111] on p "24/7 Support" at bounding box center [281, 108] width 37 height 7
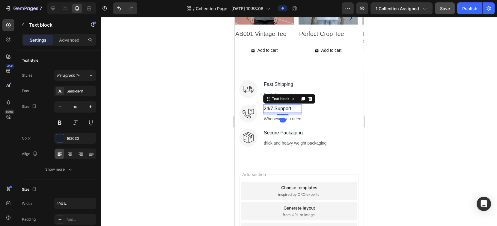
click at [267, 107] on p "24/7 Support" at bounding box center [281, 108] width 37 height 7
drag, startPoint x: 272, startPoint y: 107, endPoint x: 277, endPoint y: 112, distance: 7.3
click at [272, 107] on p "24/7 Support" at bounding box center [281, 108] width 37 height 7
click at [372, 117] on div at bounding box center [299, 121] width 396 height 209
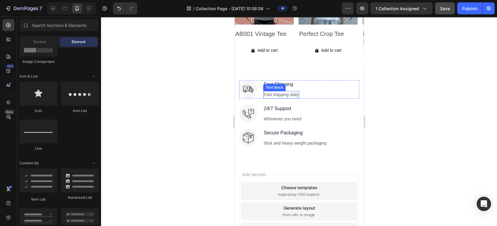
click at [290, 97] on p "Fast shipping daily" at bounding box center [280, 95] width 35 height 6
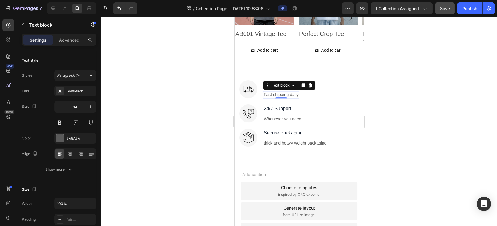
click at [372, 107] on div at bounding box center [299, 121] width 396 height 209
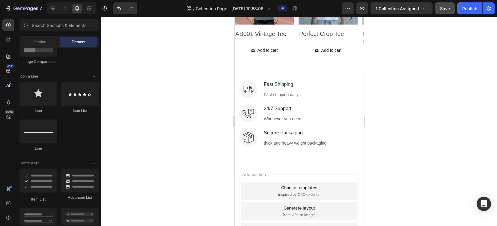
click at [372, 111] on div at bounding box center [299, 121] width 396 height 209
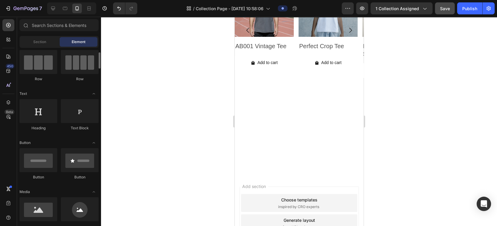
scroll to position [52, 0]
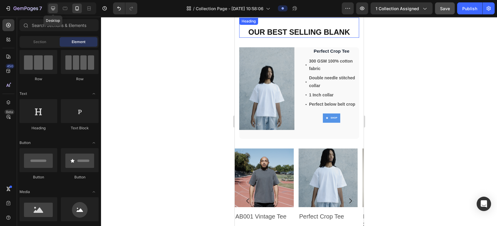
click at [55, 8] on icon at bounding box center [53, 8] width 6 height 6
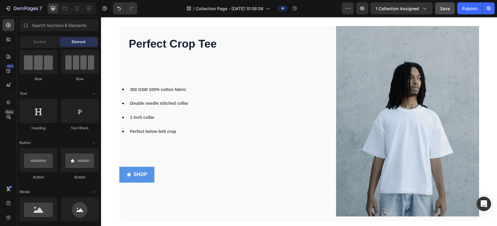
scroll to position [252, 0]
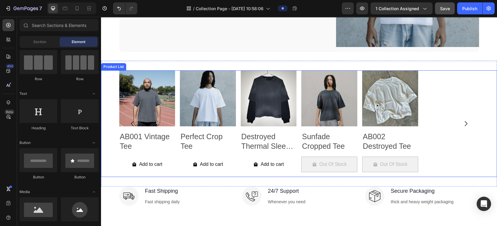
click at [372, 122] on icon "Carousel Next Arrow" at bounding box center [465, 123] width 7 height 7
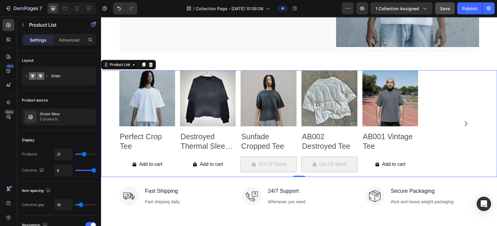
click at [372, 123] on icon "Carousel Next Arrow" at bounding box center [465, 123] width 7 height 7
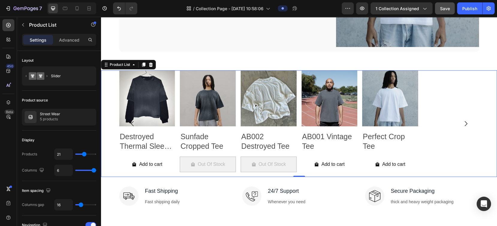
click at [372, 122] on icon "Carousel Next Arrow" at bounding box center [465, 123] width 7 height 7
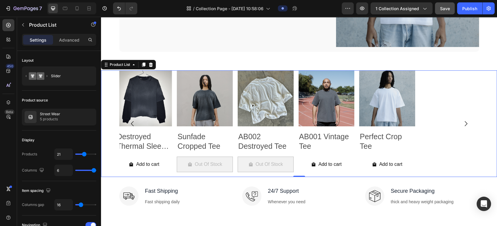
click at [372, 122] on icon "Carousel Next Arrow" at bounding box center [465, 123] width 7 height 7
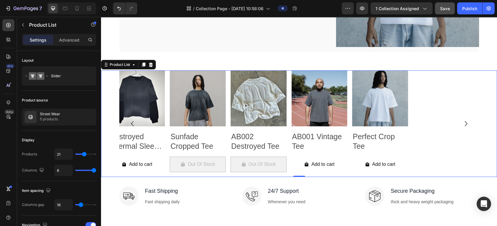
click at [372, 122] on icon "Carousel Next Arrow" at bounding box center [465, 123] width 7 height 7
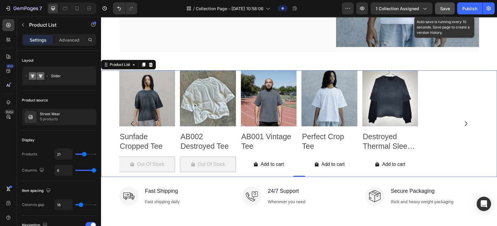
click at [372, 8] on span "Save" at bounding box center [445, 8] width 10 height 5
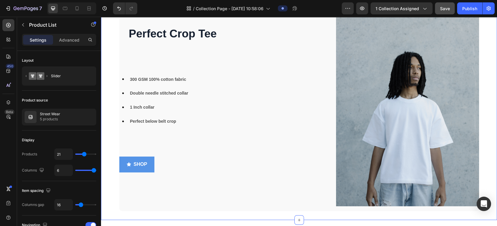
scroll to position [132, 0]
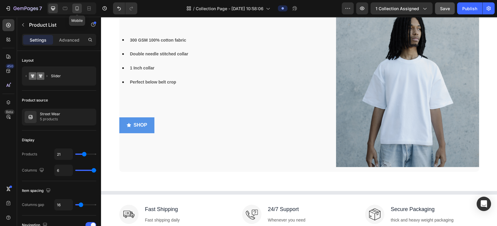
click at [79, 9] on icon at bounding box center [77, 8] width 6 height 6
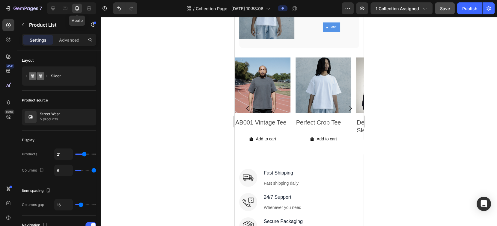
type input "2"
type input "100%"
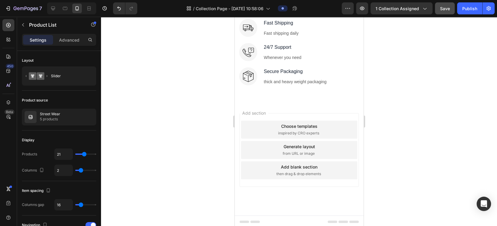
scroll to position [282, 0]
click at [372, 92] on div at bounding box center [299, 121] width 396 height 209
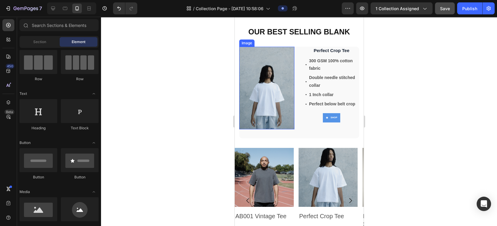
scroll to position [200, 0]
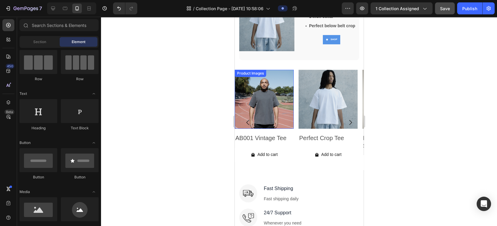
click at [160, 111] on div at bounding box center [299, 121] width 396 height 209
click at [160, 93] on div at bounding box center [299, 121] width 396 height 209
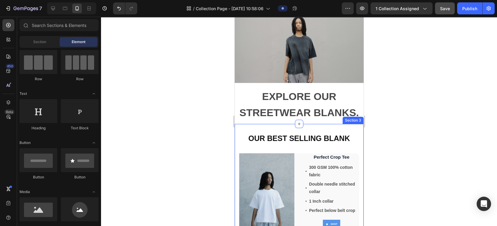
scroll to position [160, 0]
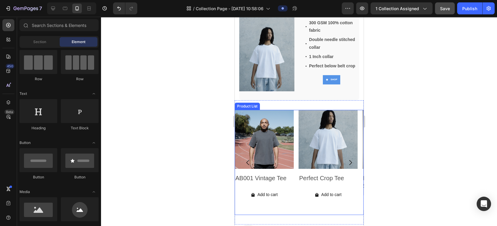
click at [349, 160] on icon "Carousel Next Arrow" at bounding box center [350, 162] width 3 height 5
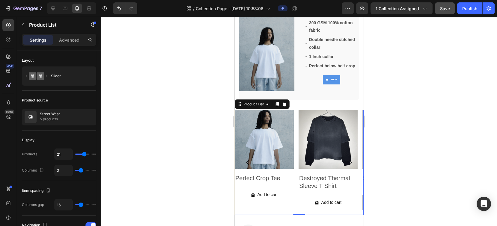
click at [346, 159] on icon "Carousel Next Arrow" at bounding box center [349, 162] width 7 height 7
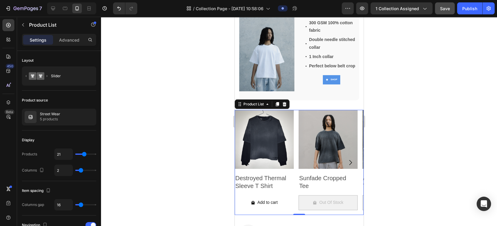
click at [346, 159] on icon "Carousel Next Arrow" at bounding box center [349, 162] width 7 height 7
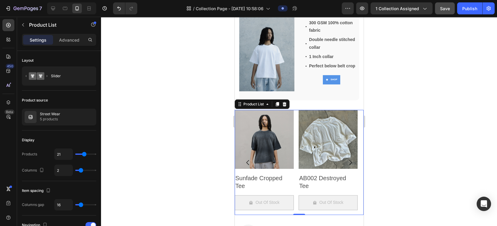
click at [346, 159] on icon "Carousel Next Arrow" at bounding box center [349, 162] width 7 height 7
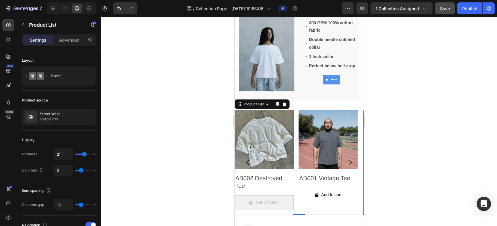
click at [177, 113] on div at bounding box center [299, 121] width 396 height 209
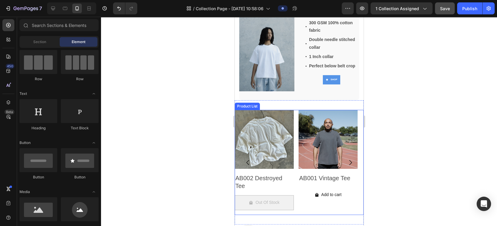
click at [295, 169] on div "Product Images AB001 Vintage Tee Product Title Add to cart Add to Cart Row Prod…" at bounding box center [298, 162] width 129 height 105
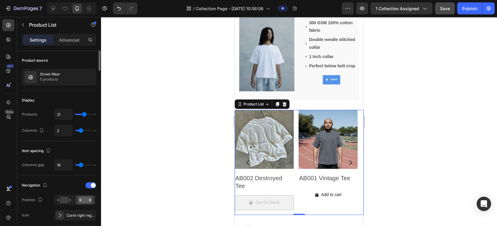
scroll to position [0, 0]
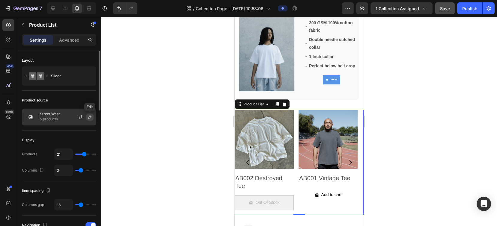
click at [88, 117] on icon "button" at bounding box center [89, 117] width 5 height 5
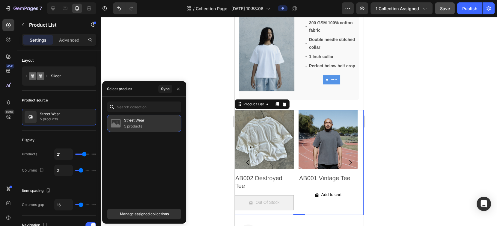
click at [145, 130] on div "Street Wear 5 products" at bounding box center [144, 123] width 74 height 17
click at [143, 169] on div "Manage assigned collections" at bounding box center [144, 214] width 49 height 5
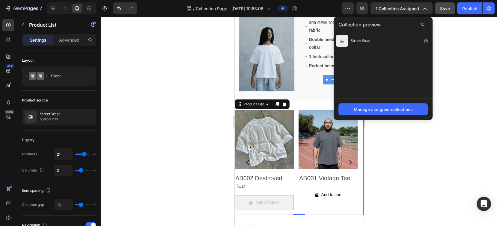
click at [372, 93] on div at bounding box center [299, 121] width 396 height 209
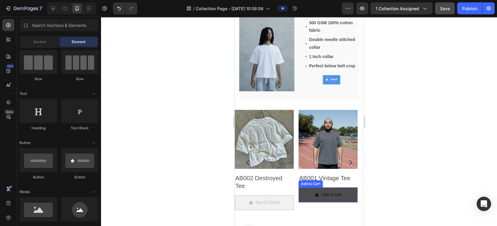
click at [301, 169] on button "Add to cart" at bounding box center [327, 195] width 59 height 15
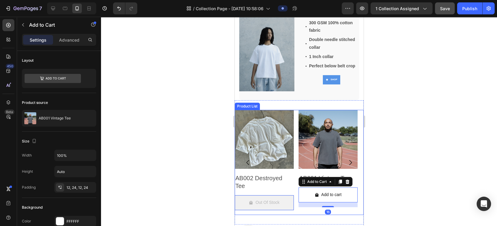
click at [294, 169] on div "Product Images AB001 Vintage Tee Product Title Add to cart Add to Cart 16 Row P…" at bounding box center [298, 162] width 129 height 105
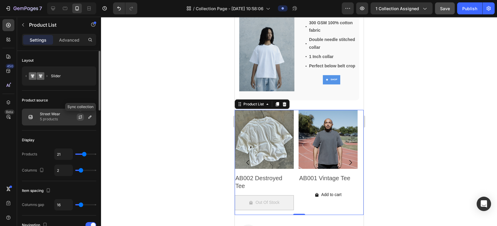
click at [81, 116] on icon "button" at bounding box center [80, 117] width 5 height 5
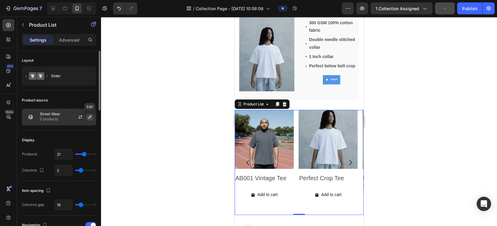
click at [90, 120] on button "button" at bounding box center [89, 117] width 7 height 7
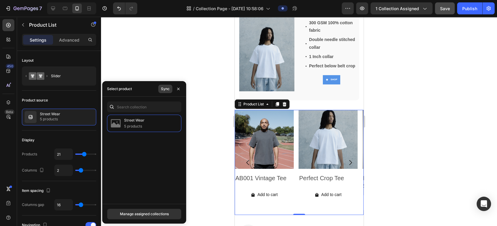
click at [160, 88] on button "Sync" at bounding box center [165, 89] width 14 height 8
click at [128, 108] on input "text" at bounding box center [144, 107] width 74 height 11
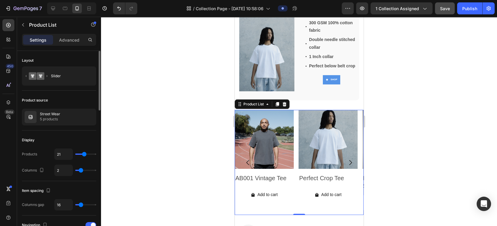
click at [79, 96] on div "Product source" at bounding box center [59, 101] width 74 height 10
click at [65, 39] on p "Advanced" at bounding box center [69, 40] width 20 height 6
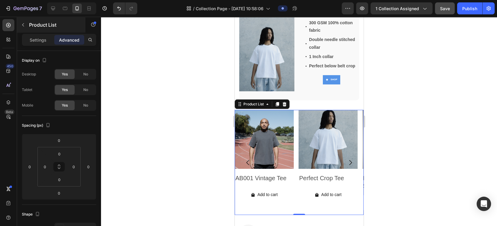
click at [41, 36] on div "Settings" at bounding box center [38, 40] width 30 height 10
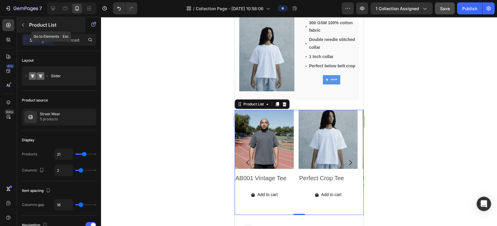
click at [22, 24] on icon "button" at bounding box center [23, 24] width 5 height 5
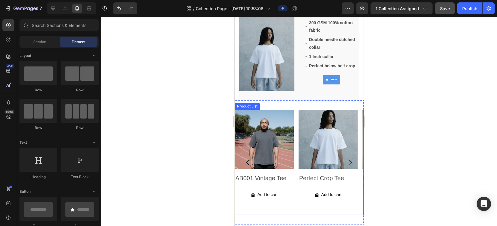
click at [294, 169] on div "Product Images AB001 Vintage Tee Product Title Add to cart Add to Cart Row Prod…" at bounding box center [298, 162] width 129 height 105
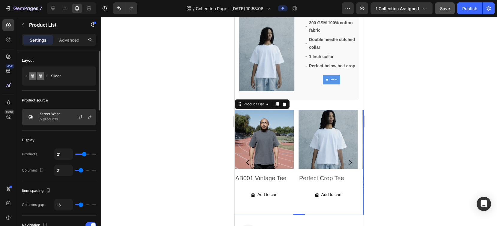
click at [29, 116] on img at bounding box center [31, 117] width 12 height 12
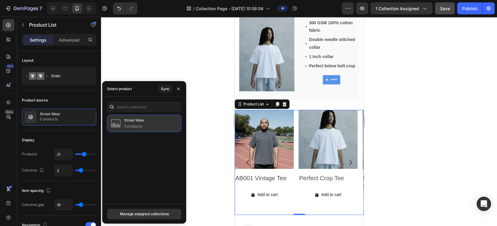
click at [116, 120] on img at bounding box center [116, 123] width 12 height 12
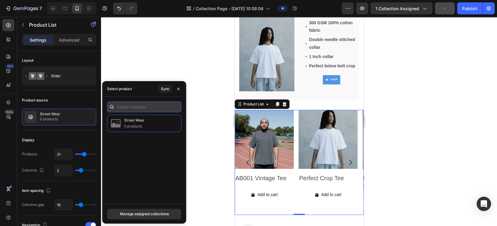
click at [127, 105] on input "text" at bounding box center [144, 107] width 74 height 11
type input "A"
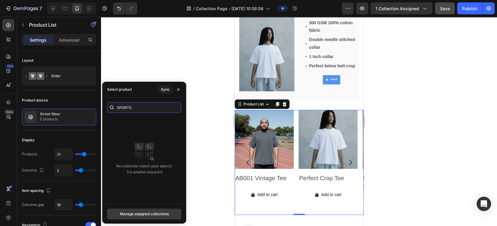
type input "SPORTS"
click at [138, 169] on div "Manage assigned collections" at bounding box center [144, 214] width 49 height 5
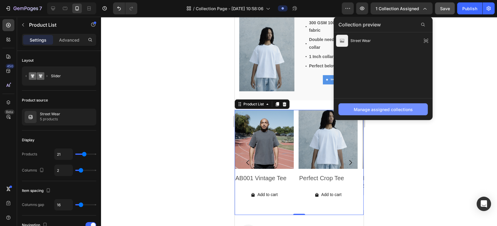
click at [372, 113] on button "Manage assigned collections" at bounding box center [382, 109] width 89 height 12
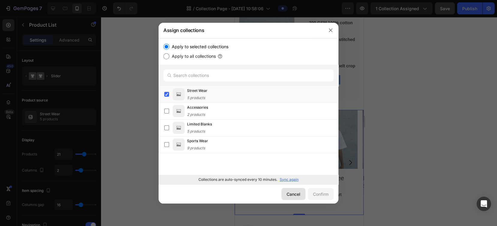
click at [290, 169] on div "Cancel" at bounding box center [293, 194] width 14 height 6
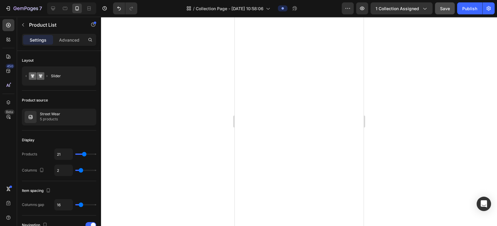
scroll to position [240, 0]
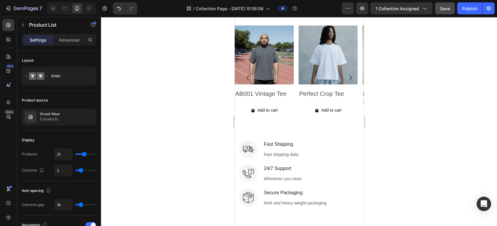
click at [165, 105] on div at bounding box center [299, 121] width 396 height 209
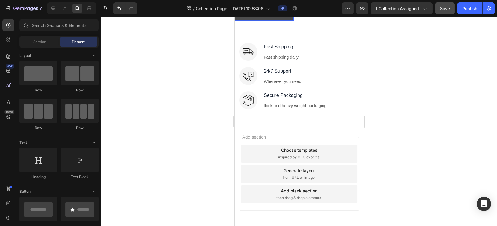
scroll to position [363, 0]
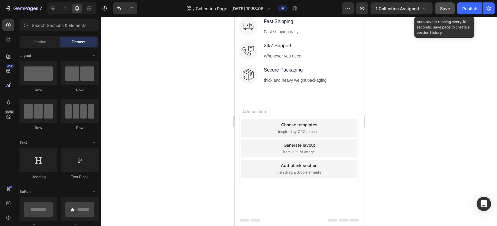
click at [372, 8] on span "Save" at bounding box center [445, 8] width 10 height 5
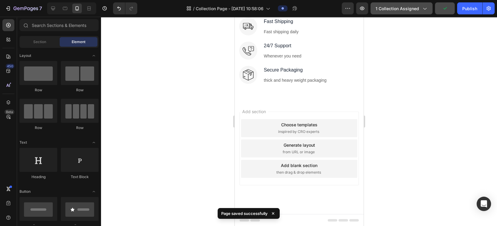
click at [372, 10] on span "1 collection assigned" at bounding box center [396, 8] width 43 height 6
click at [372, 88] on div at bounding box center [299, 121] width 396 height 209
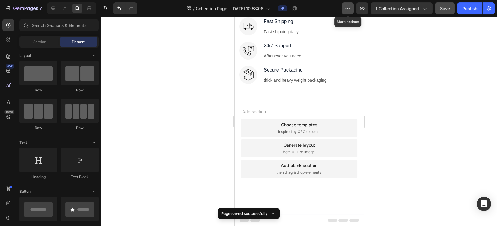
click at [346, 8] on icon "button" at bounding box center [348, 8] width 6 height 6
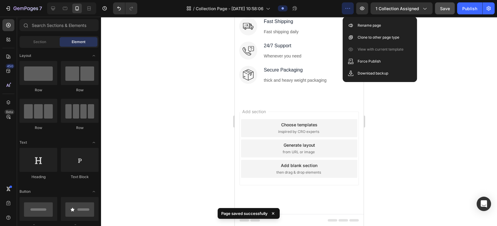
click at [346, 8] on icon "button" at bounding box center [348, 8] width 6 height 6
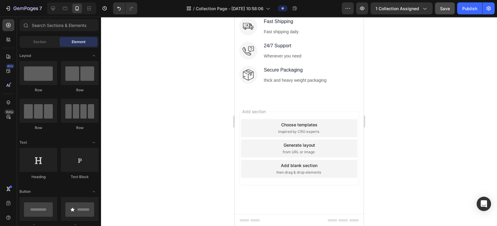
click at [372, 95] on div at bounding box center [299, 121] width 396 height 209
click at [20, 8] on icon "button" at bounding box center [22, 8] width 4 height 3
